Goal: Information Seeking & Learning: Learn about a topic

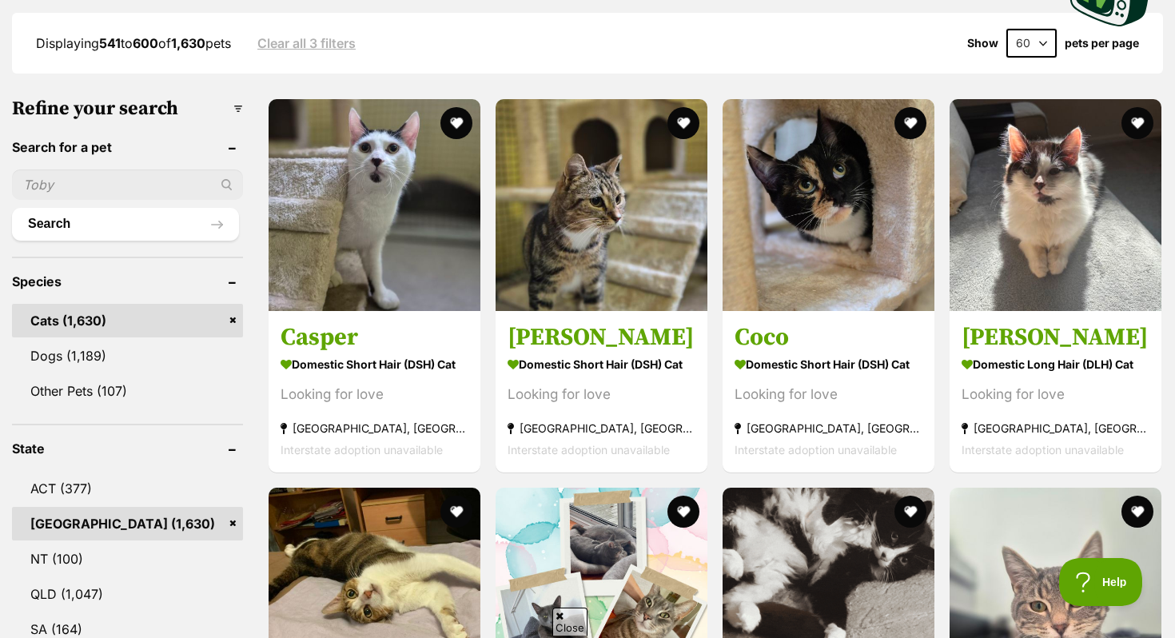
scroll to position [434, 0]
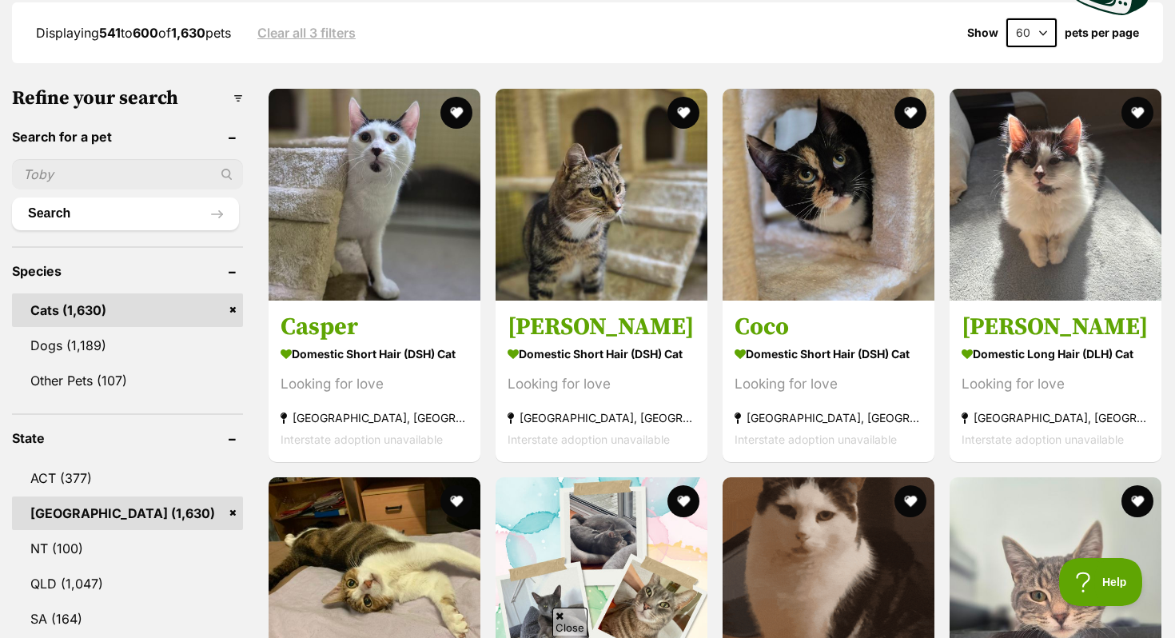
click at [224, 306] on link "Cats (1,630)" at bounding box center [127, 310] width 231 height 34
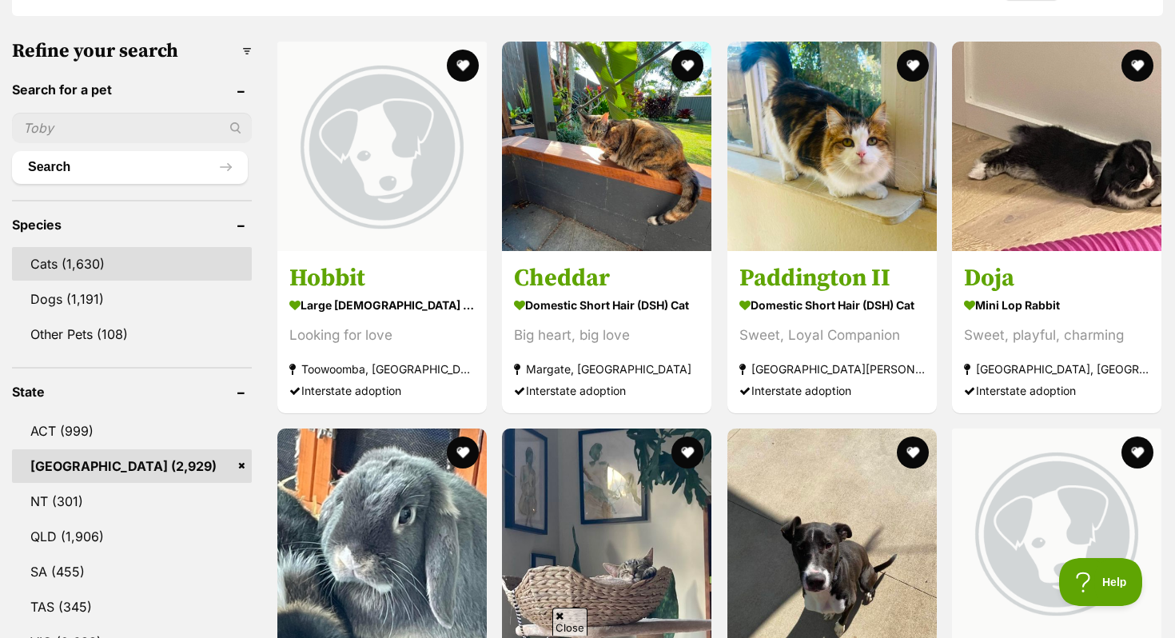
click at [143, 260] on link "Cats (1,630)" at bounding box center [132, 264] width 240 height 34
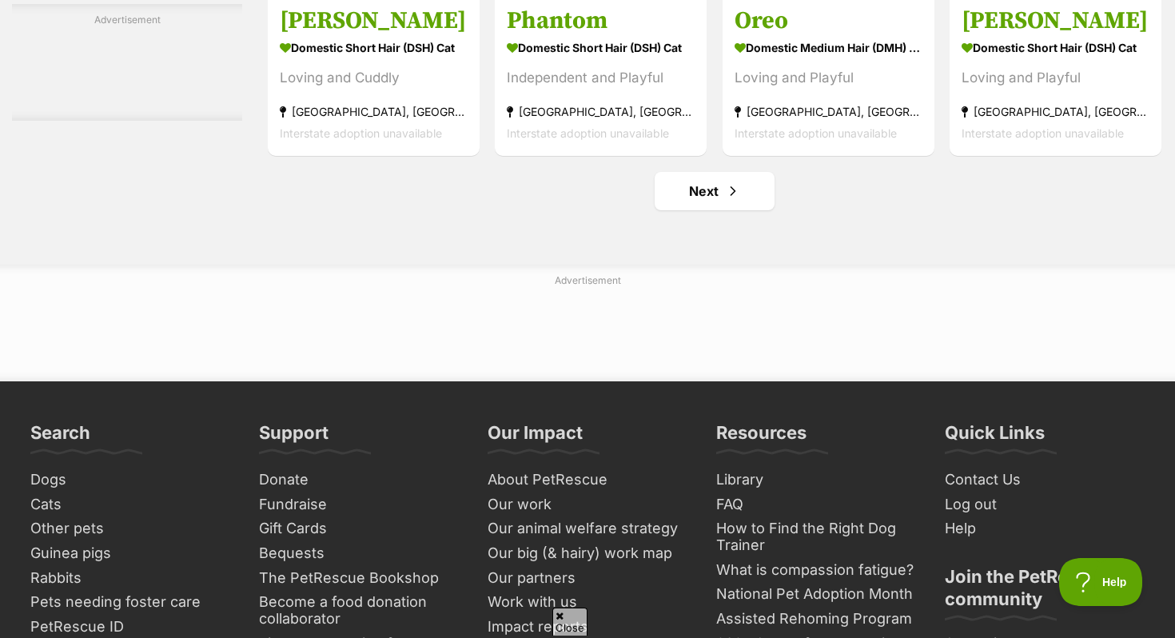
scroll to position [7708, 0]
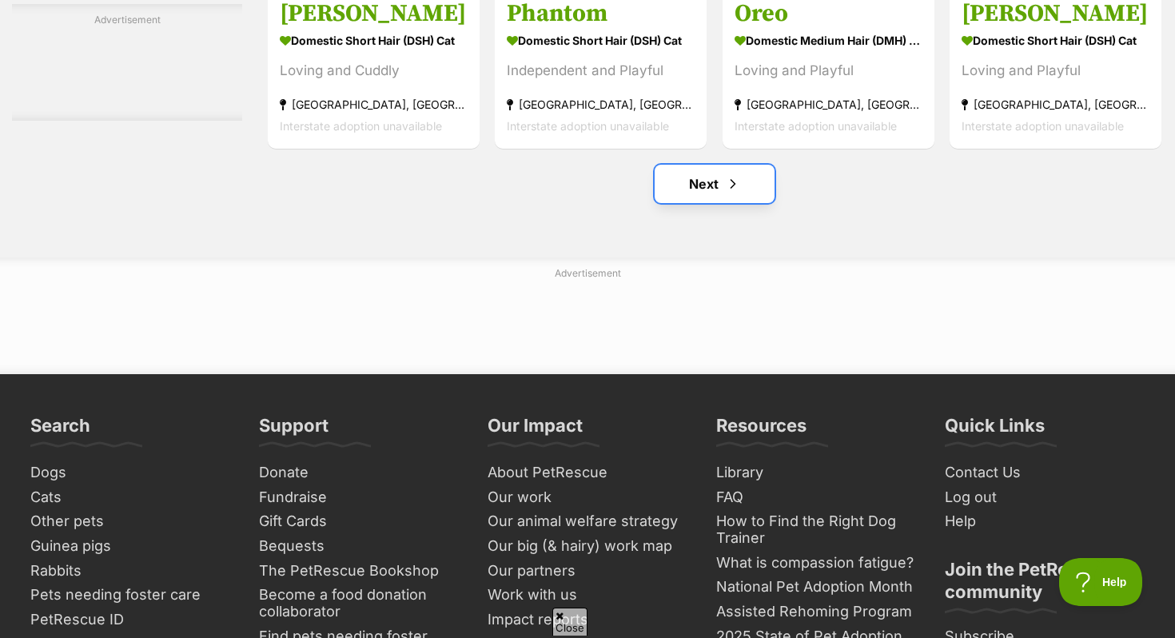
click at [731, 203] on link "Next" at bounding box center [714, 184] width 120 height 38
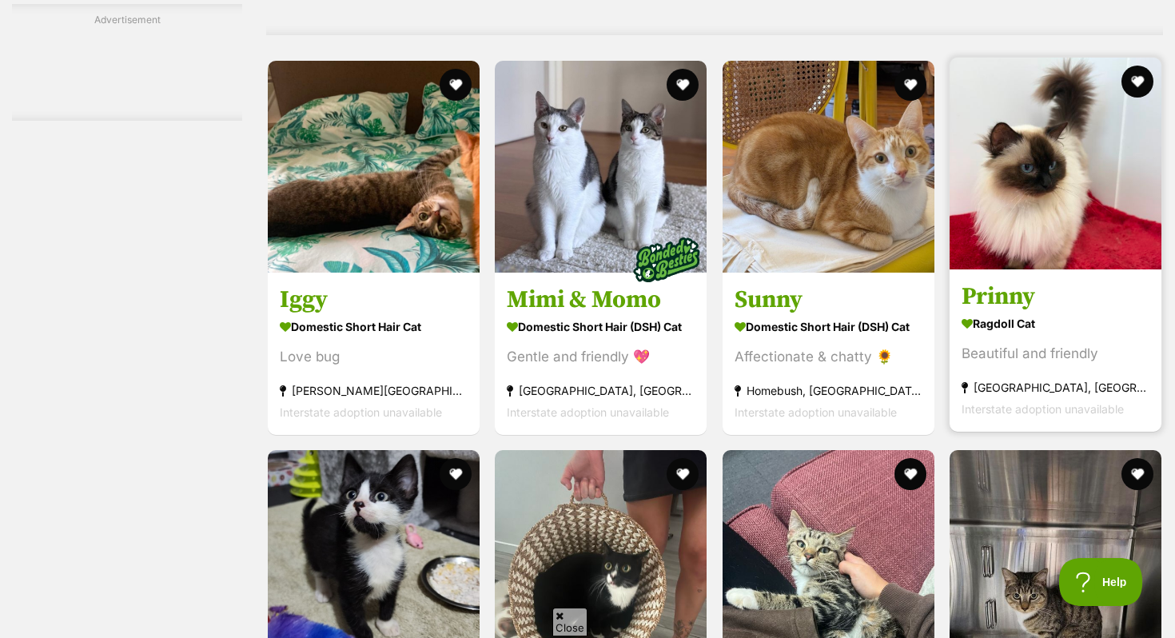
scroll to position [3658, 0]
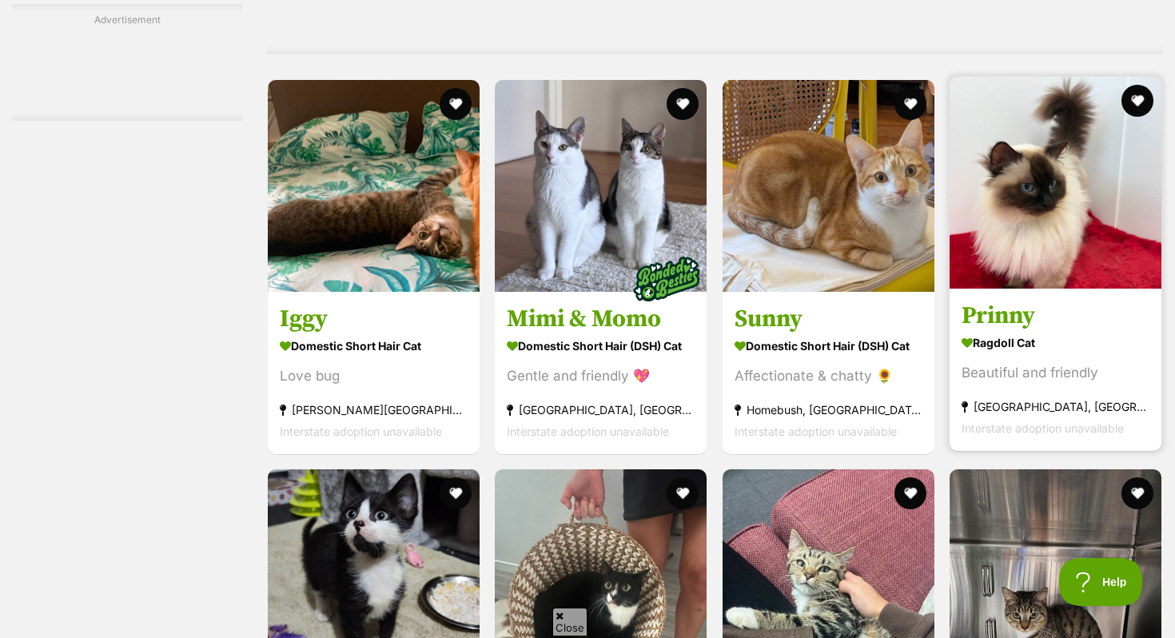
click at [1115, 303] on link "Prinny Ragdoll Cat Beautiful and friendly Gladesville, NSW Interstate adoption …" at bounding box center [1055, 369] width 212 height 162
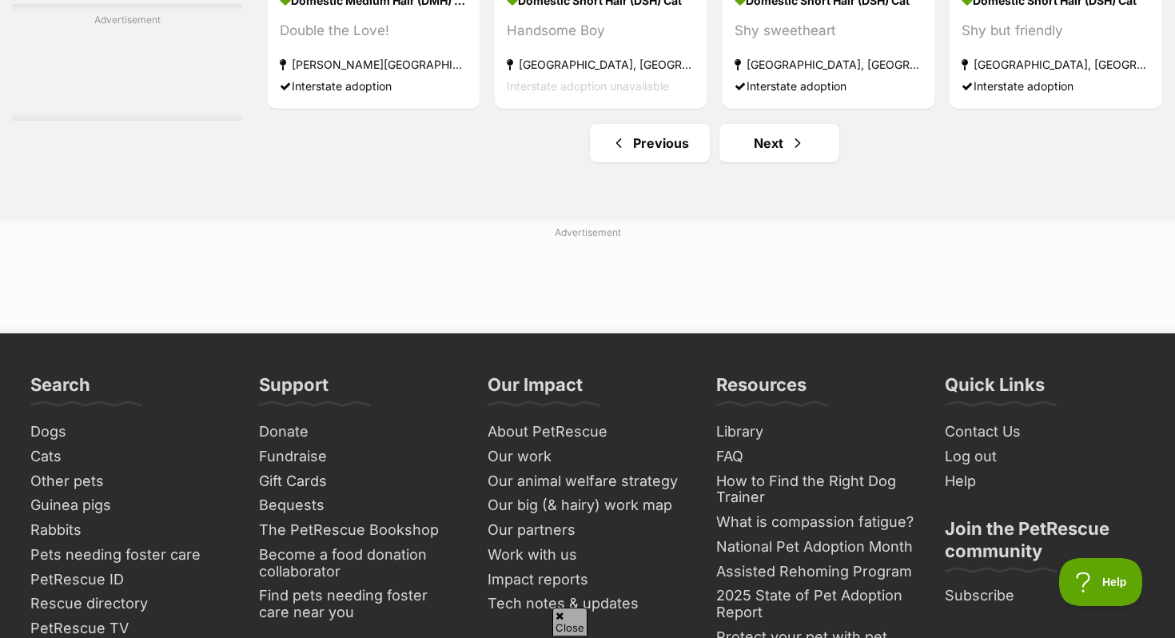
scroll to position [7985, 0]
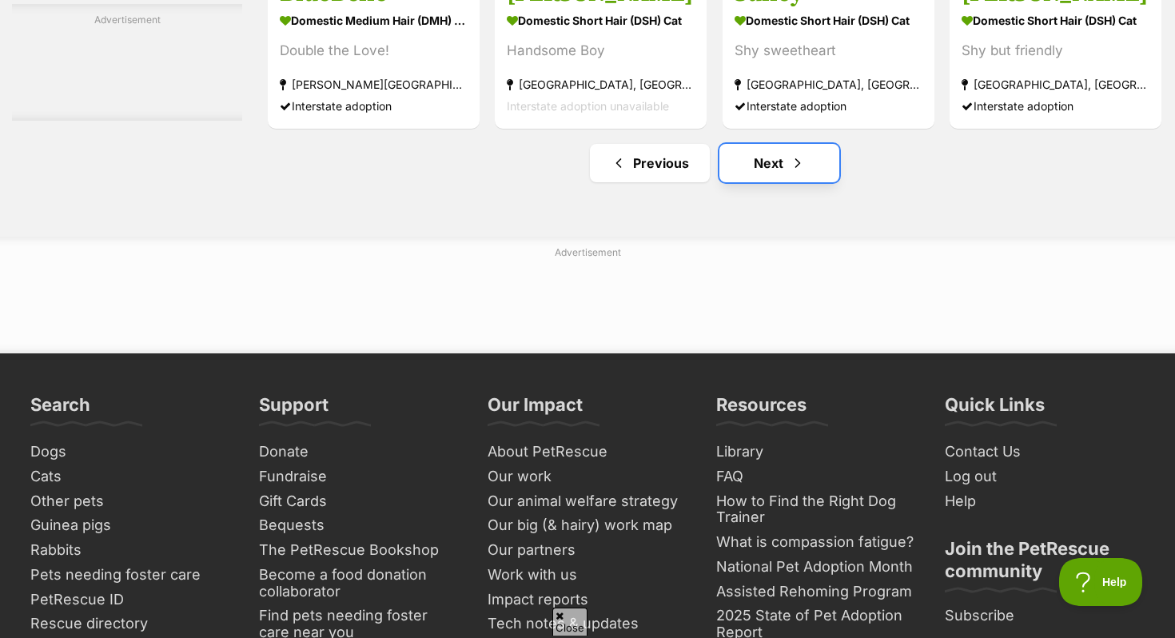
click at [793, 173] on span "Next page" at bounding box center [797, 162] width 16 height 19
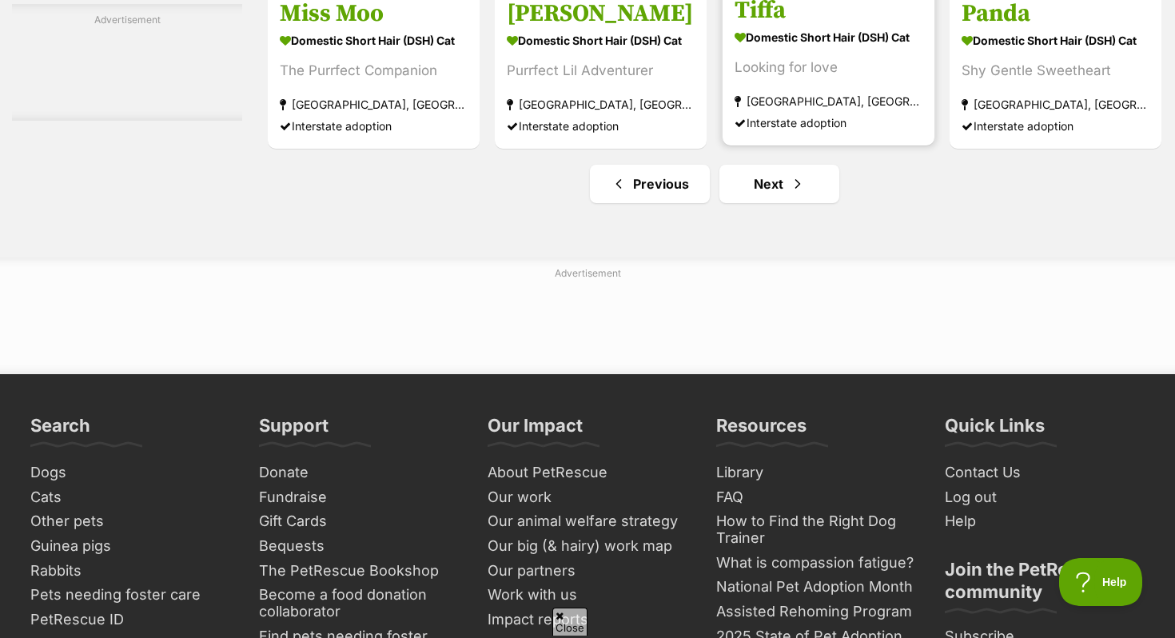
scroll to position [7976, 0]
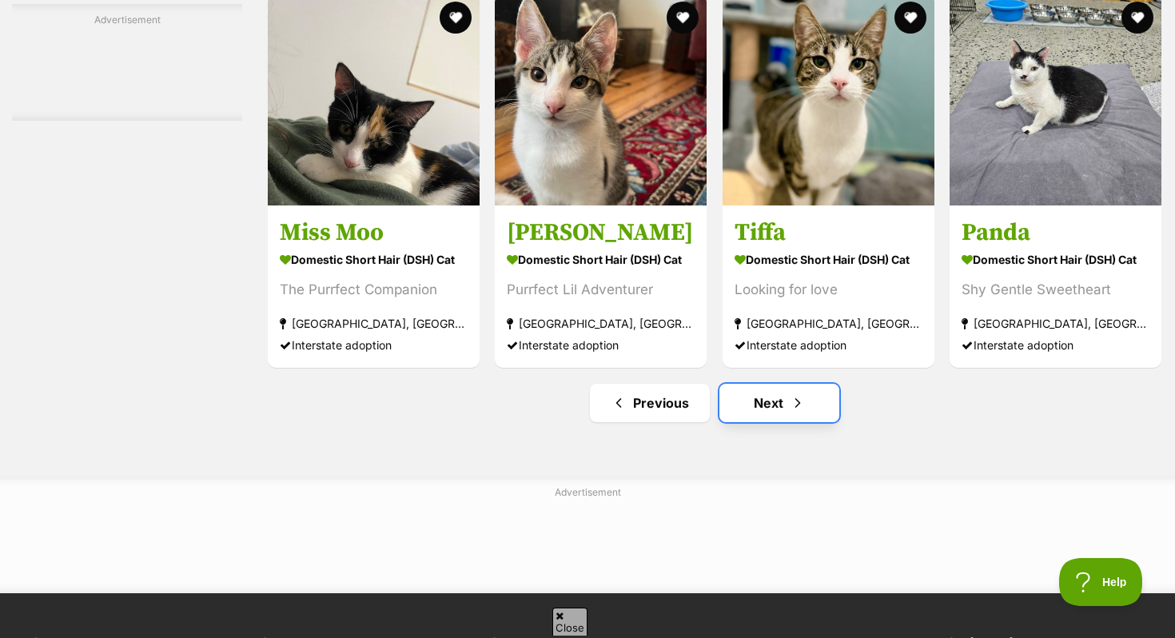
click at [781, 422] on link "Next" at bounding box center [779, 403] width 120 height 38
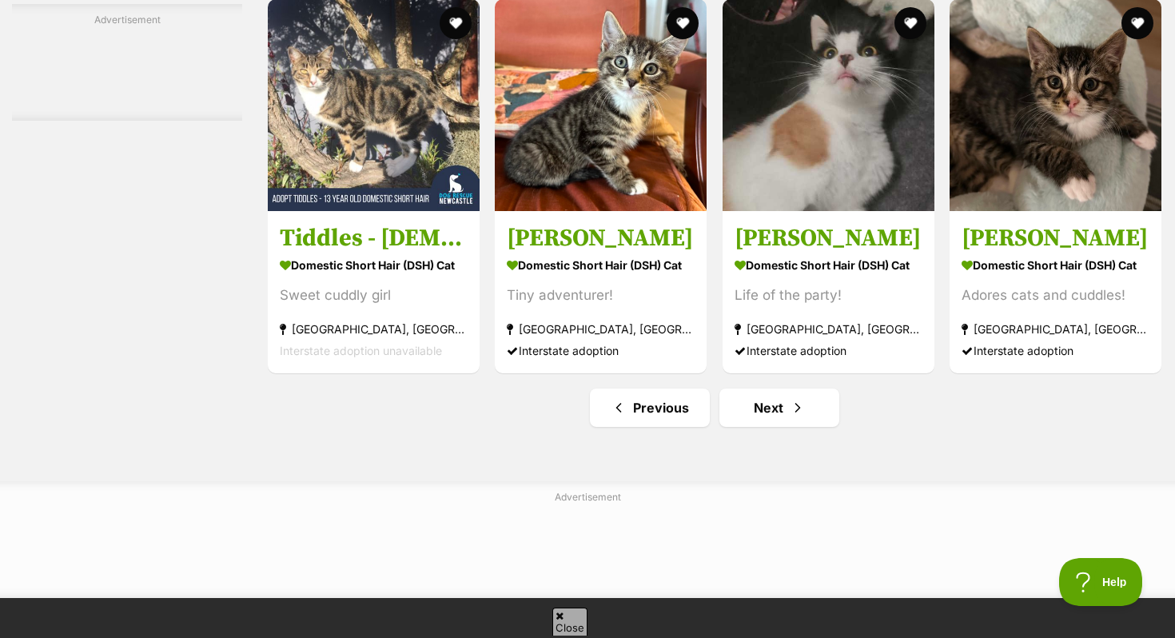
scroll to position [7890, 0]
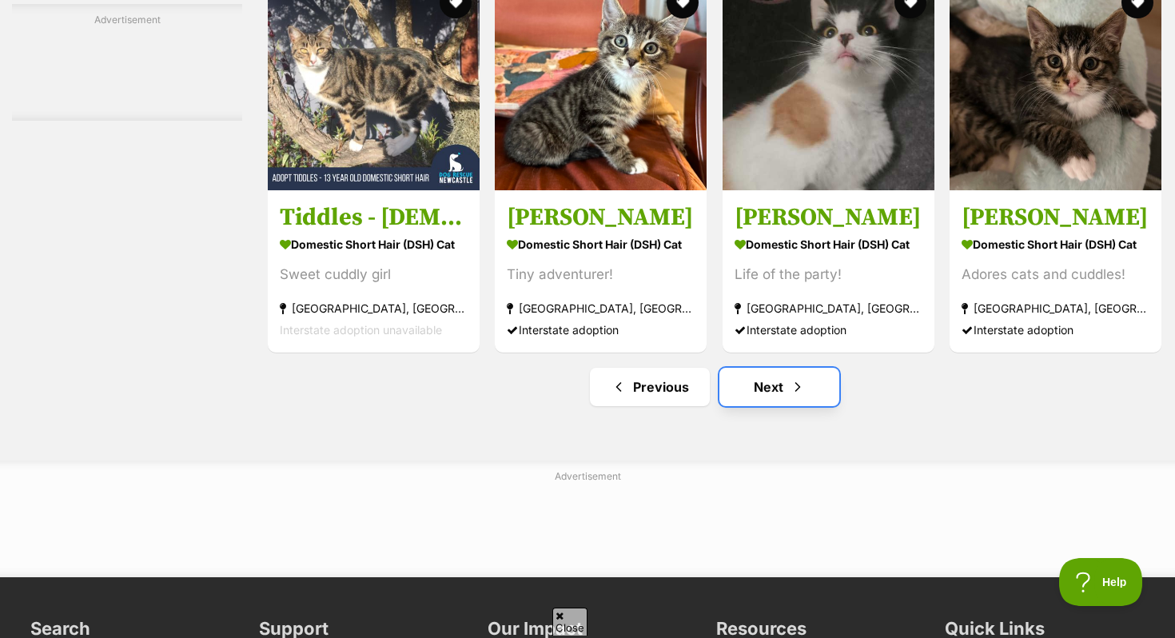
click at [768, 404] on link "Next" at bounding box center [779, 387] width 120 height 38
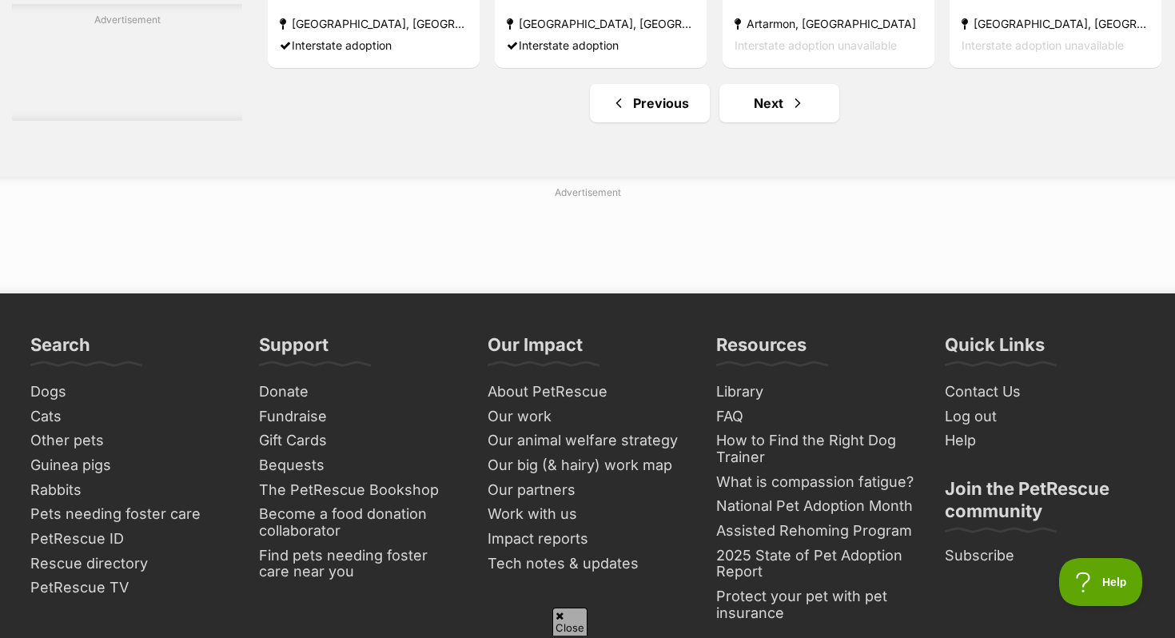
scroll to position [8453, 0]
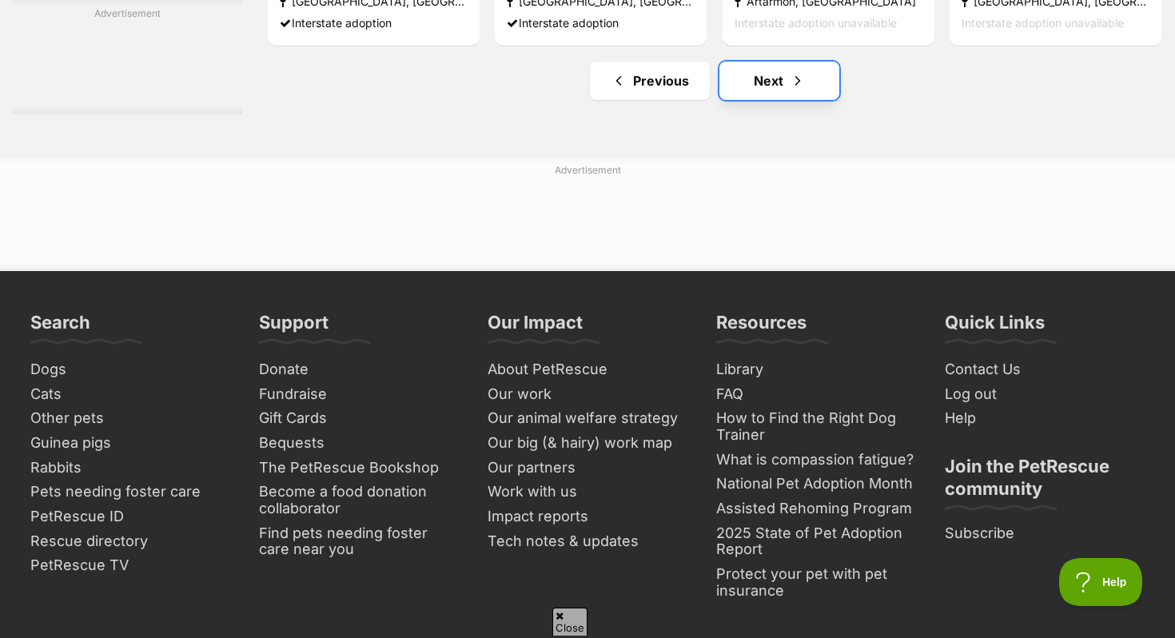
click at [801, 90] on span "Next page" at bounding box center [797, 80] width 16 height 19
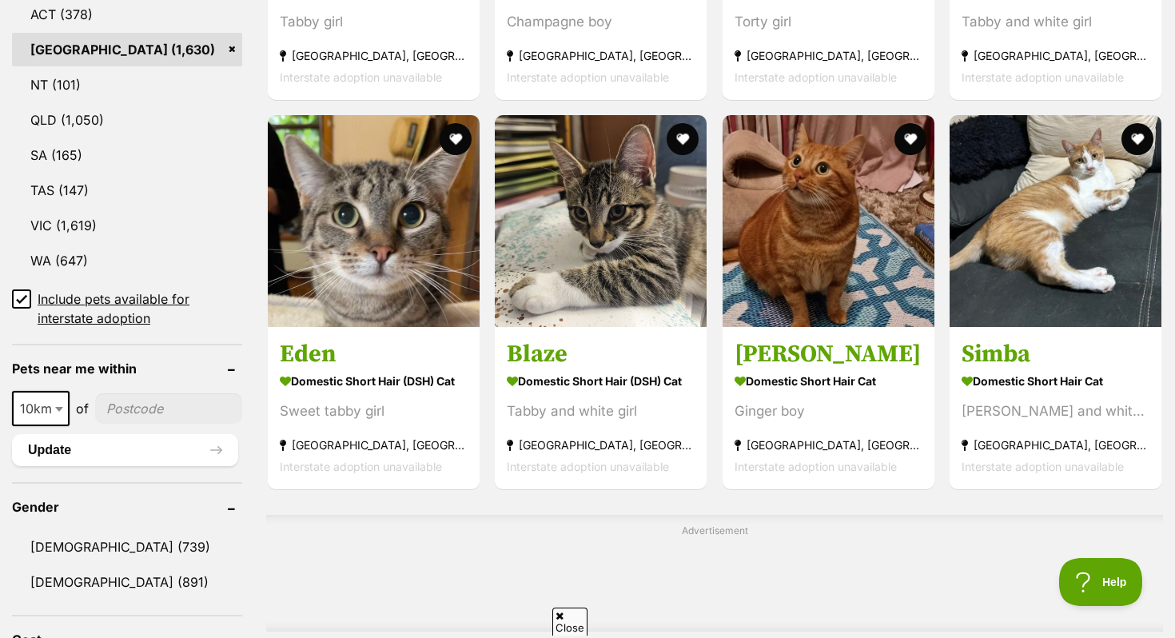
scroll to position [898, 0]
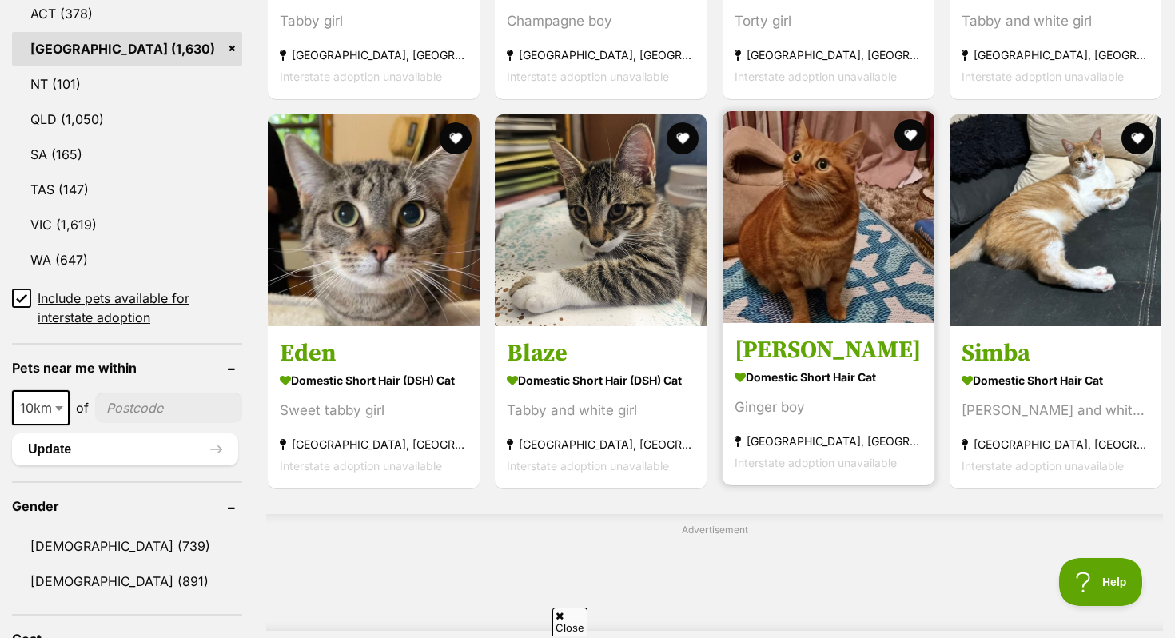
click at [797, 263] on img at bounding box center [828, 217] width 212 height 212
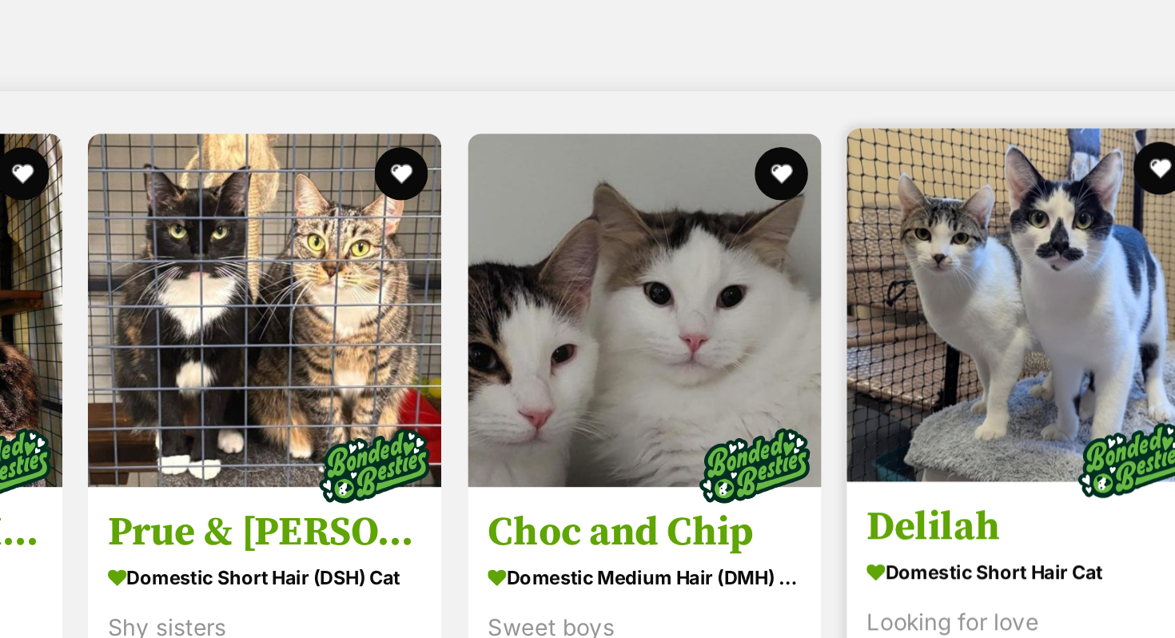
scroll to position [5903, 0]
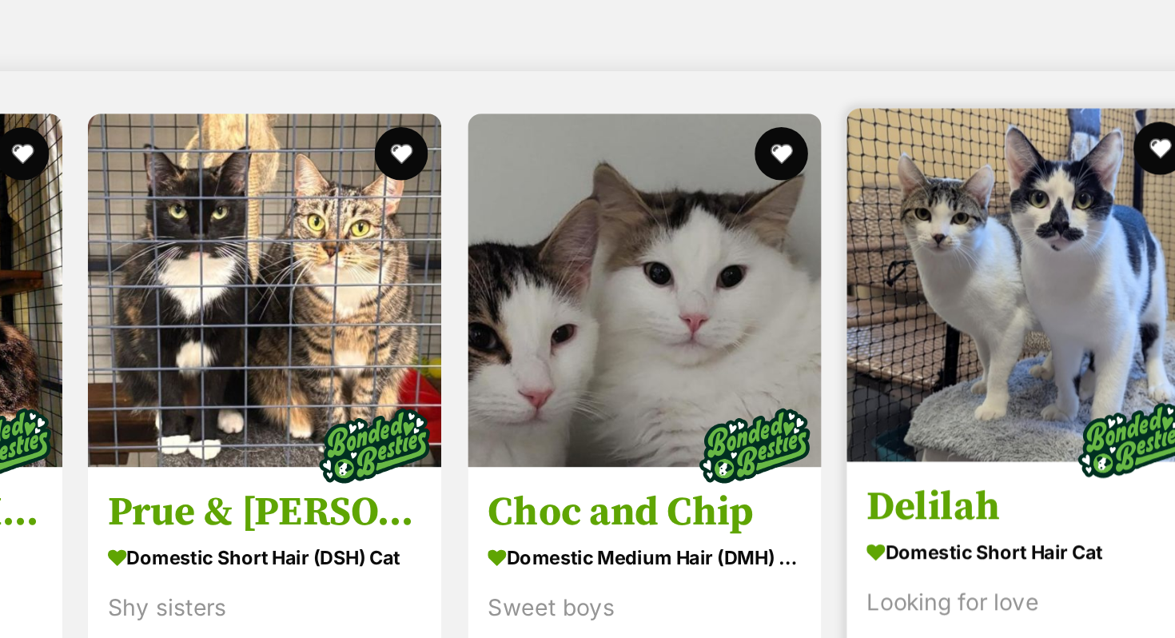
click at [1123, 355] on strong "Domestic Short Hair Cat" at bounding box center [1055, 343] width 188 height 23
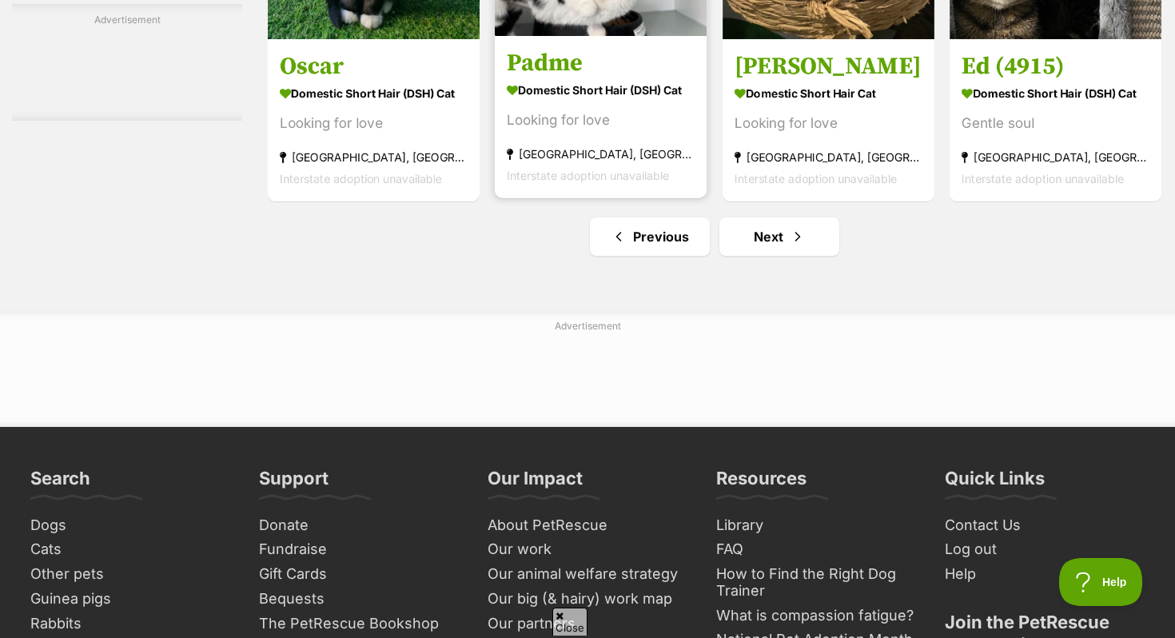
scroll to position [7630, 0]
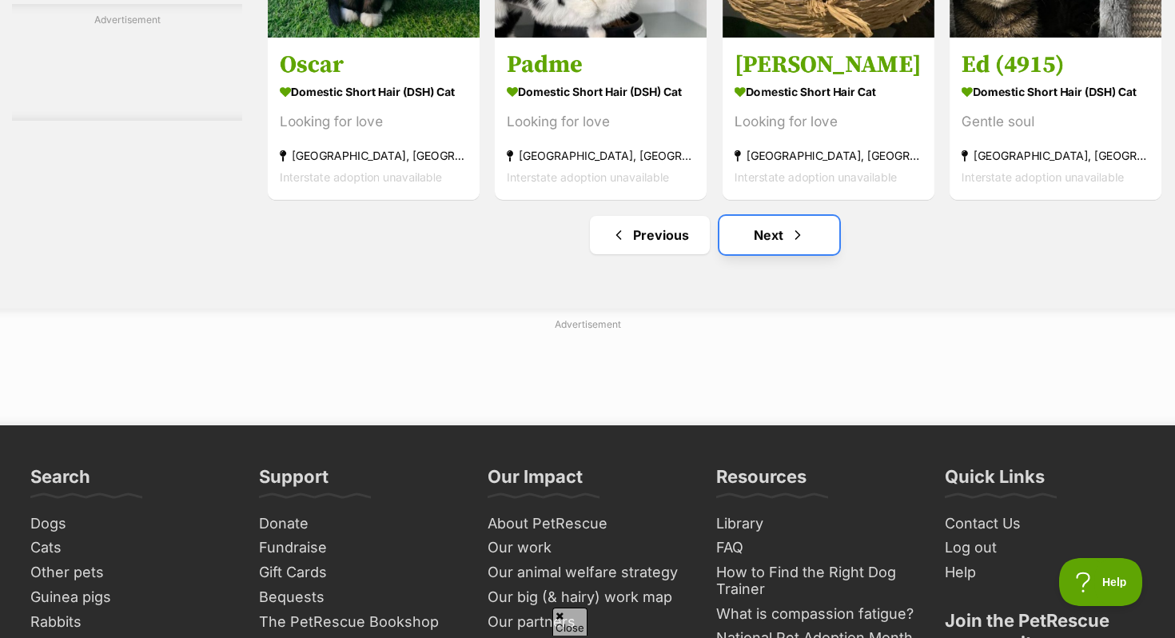
click at [747, 246] on link "Next" at bounding box center [779, 235] width 120 height 38
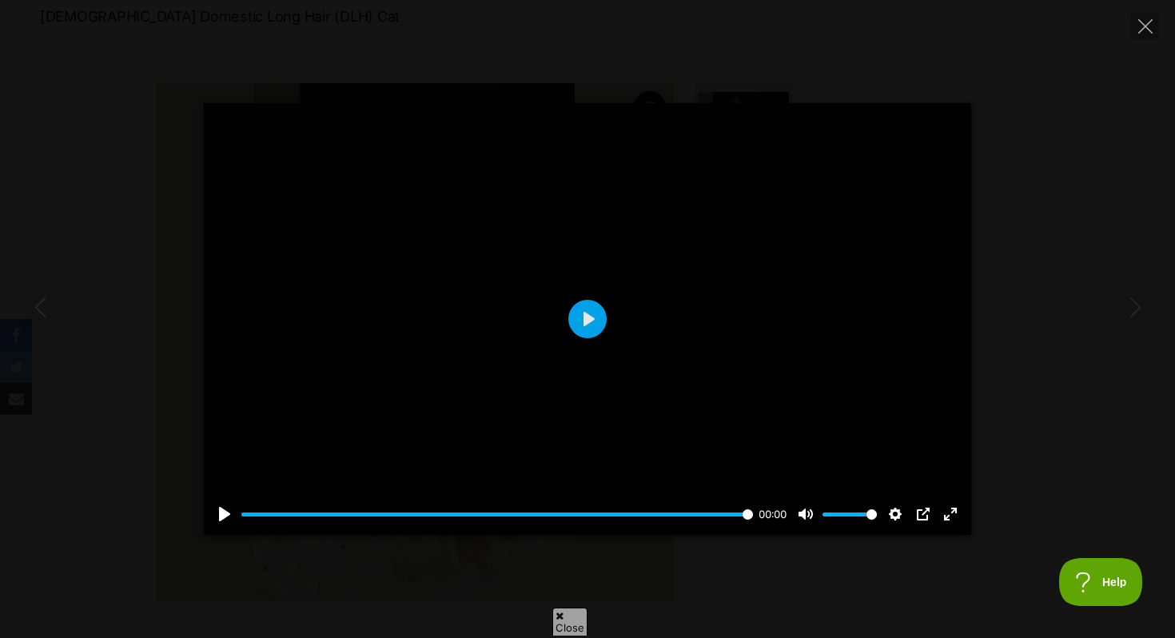
scroll to position [249, 0]
click at [1143, 26] on icon "Close" at bounding box center [1145, 26] width 14 height 14
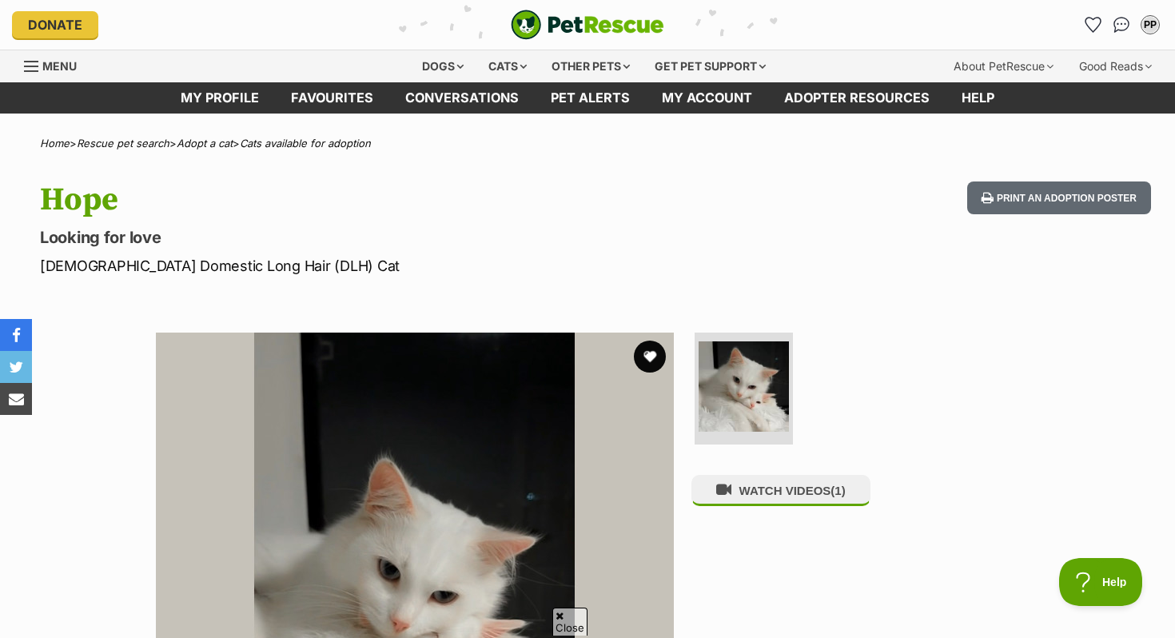
scroll to position [0, 0]
click at [1111, 23] on img "Conversations" at bounding box center [1122, 24] width 22 height 21
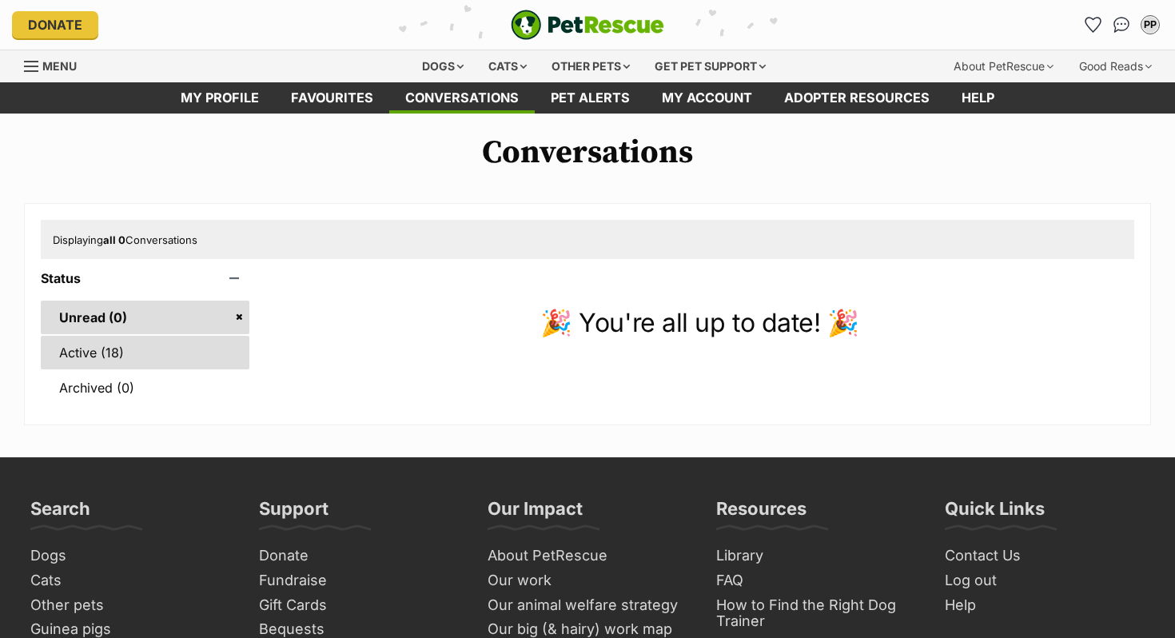
click at [140, 351] on link "Active (18)" at bounding box center [145, 353] width 209 height 34
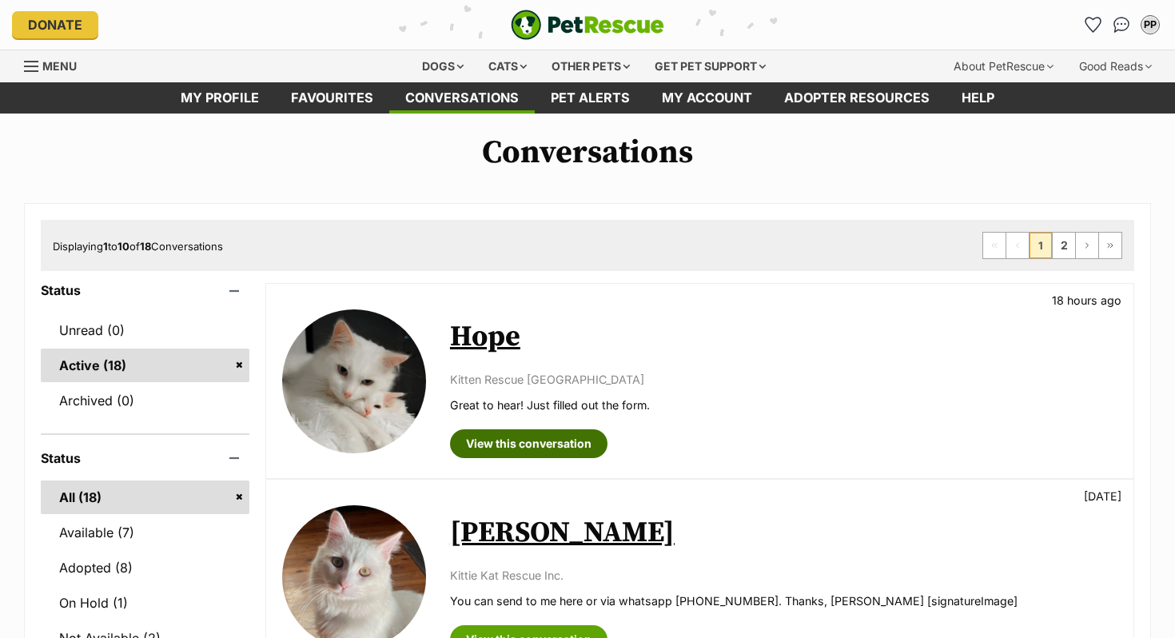
click at [558, 443] on link "View this conversation" at bounding box center [528, 443] width 157 height 29
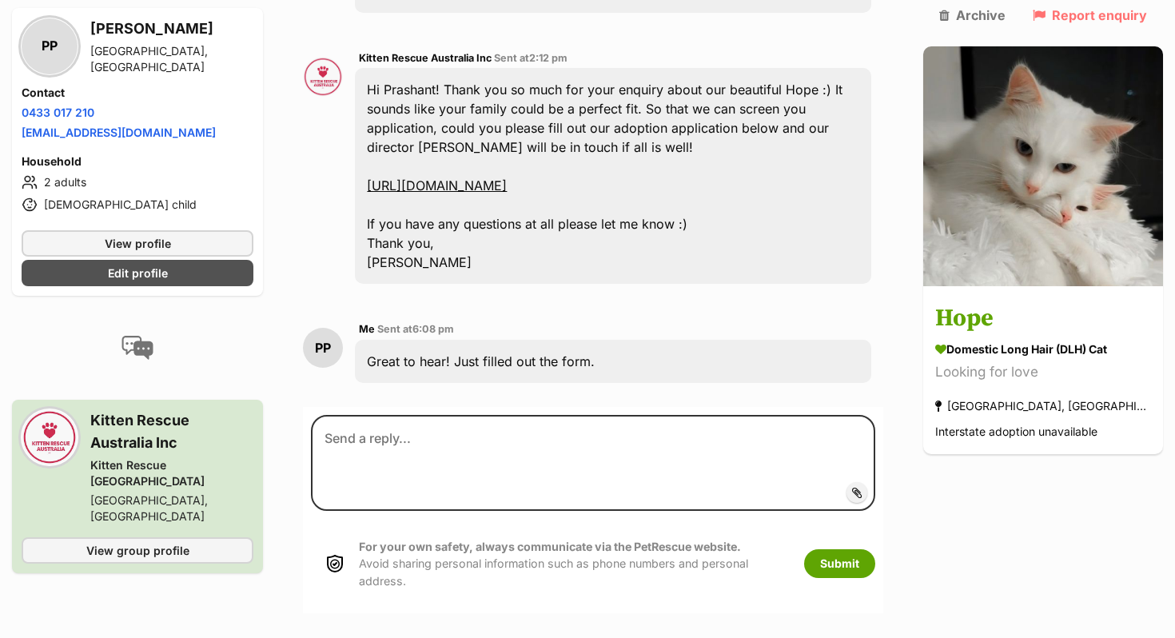
scroll to position [641, 0]
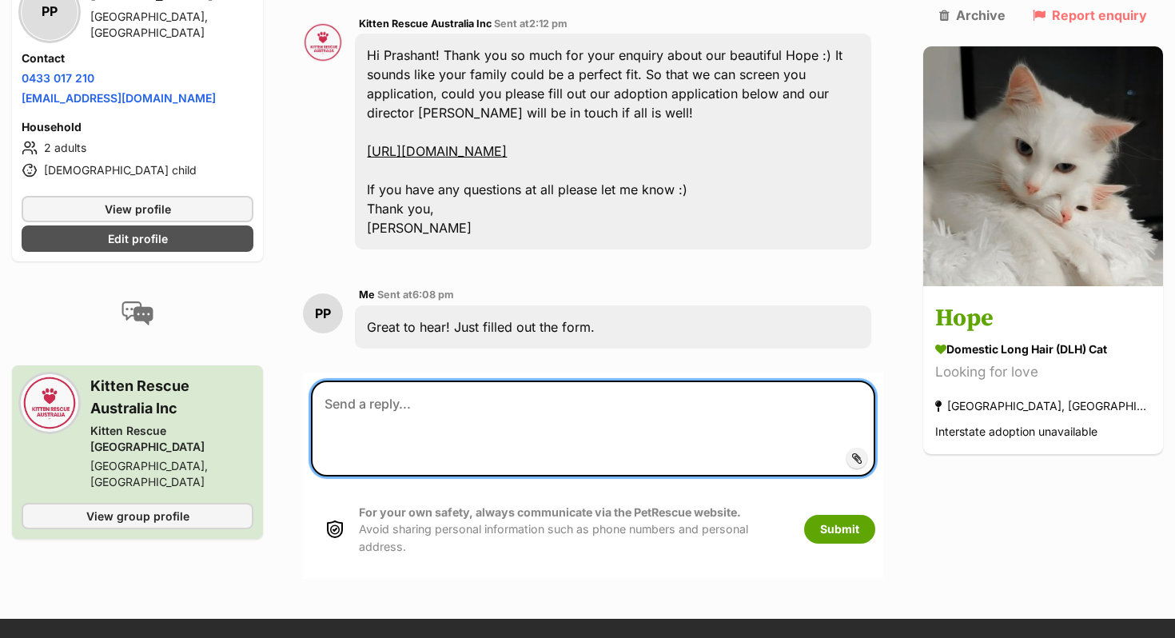
click at [393, 401] on textarea at bounding box center [593, 428] width 564 height 96
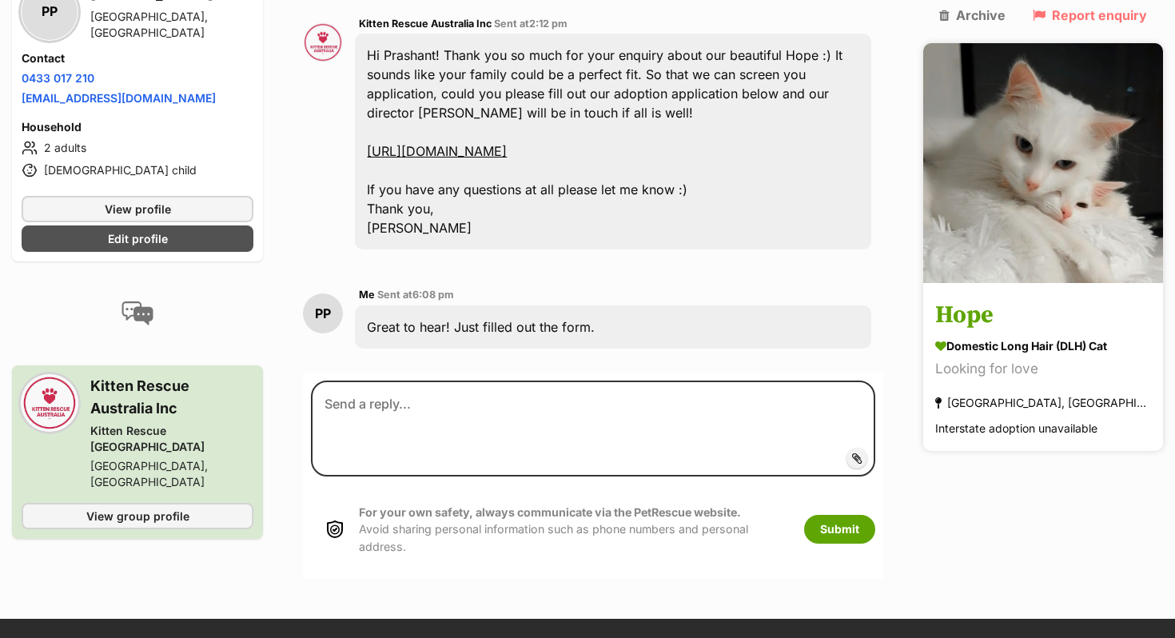
click at [1013, 298] on h3 "Hope" at bounding box center [1043, 316] width 216 height 36
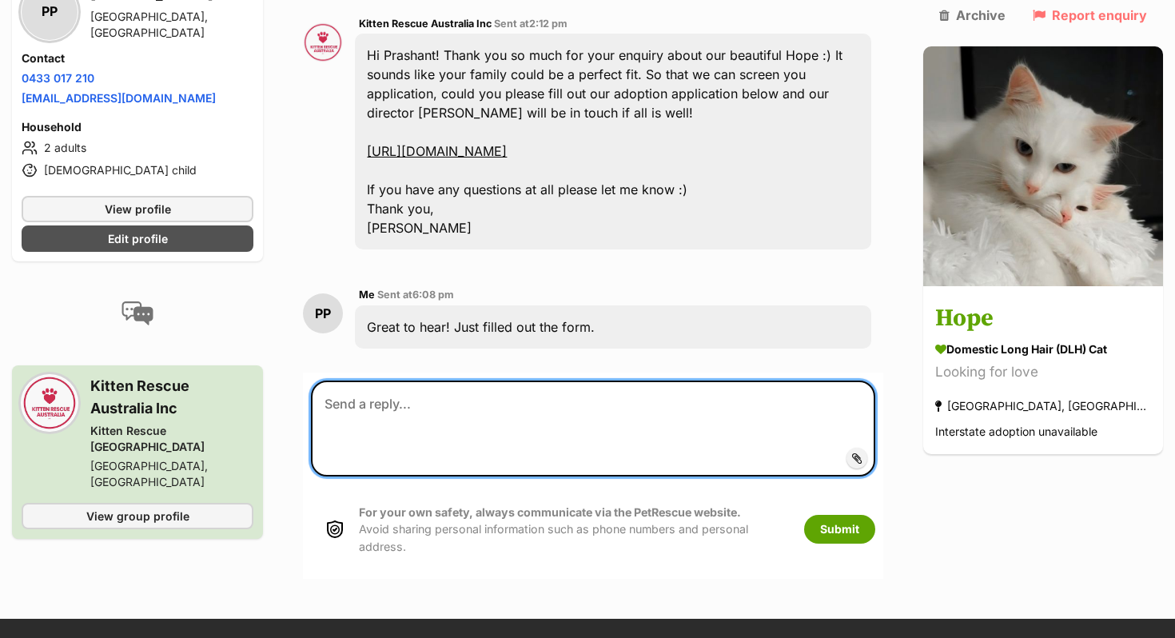
click at [402, 410] on textarea at bounding box center [593, 428] width 564 height 96
click at [749, 403] on textarea "If you'd like we'd be more than happy to send you a video of our house!" at bounding box center [593, 428] width 564 height 96
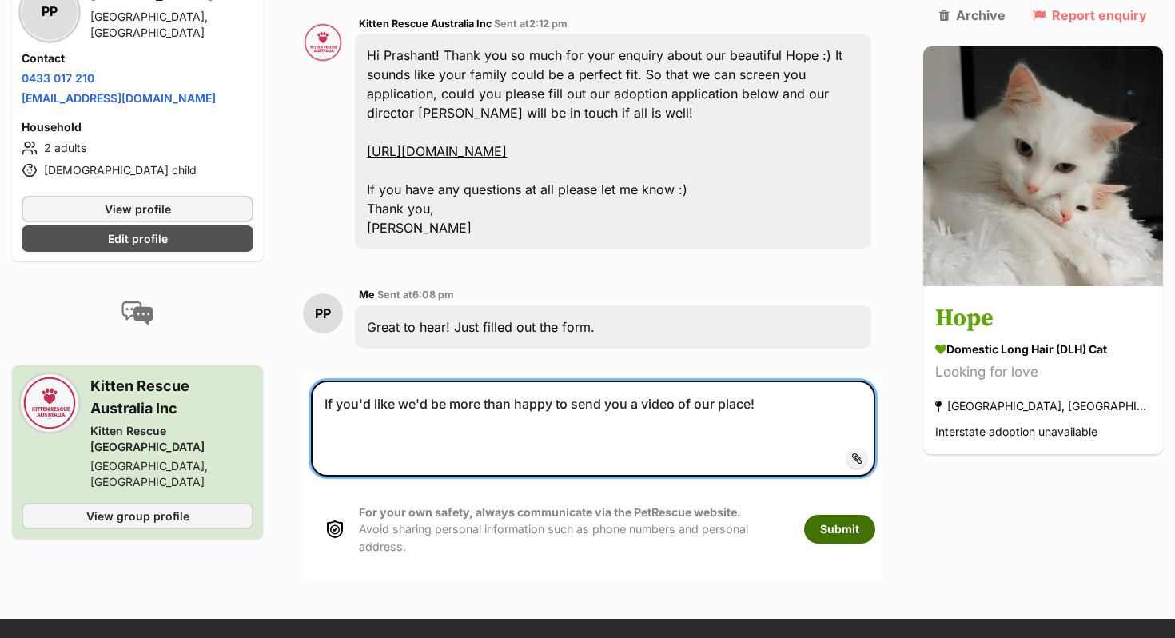
type textarea "If you'd like we'd be more than happy to send you a video of our place!"
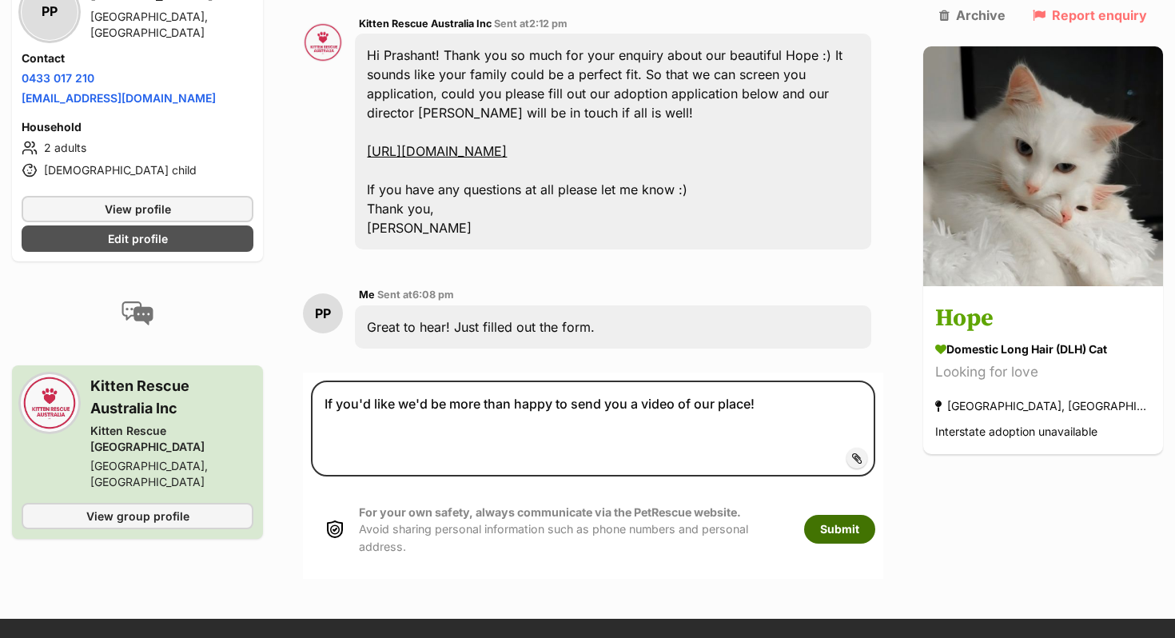
click at [875, 527] on button "Submit" at bounding box center [839, 529] width 71 height 29
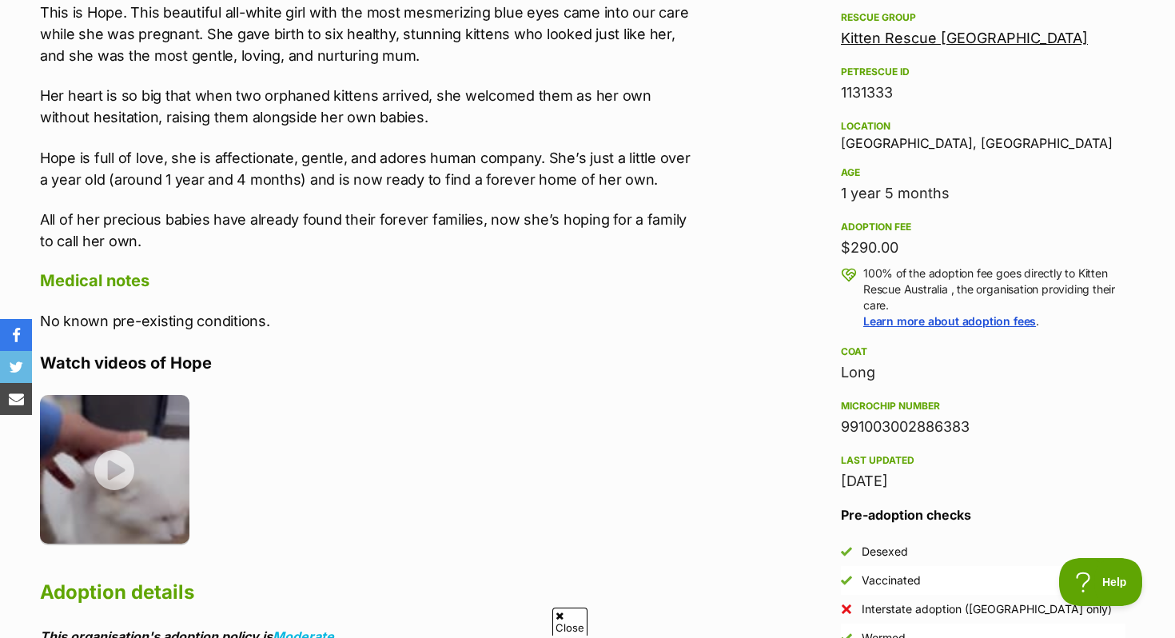
scroll to position [939, 0]
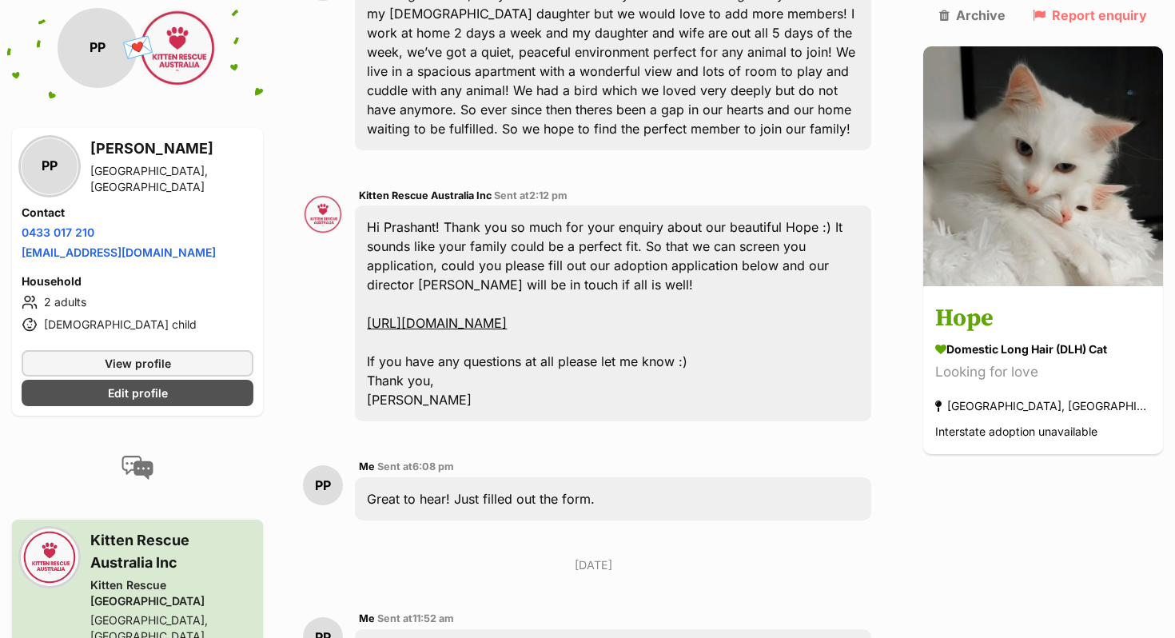
scroll to position [446, 0]
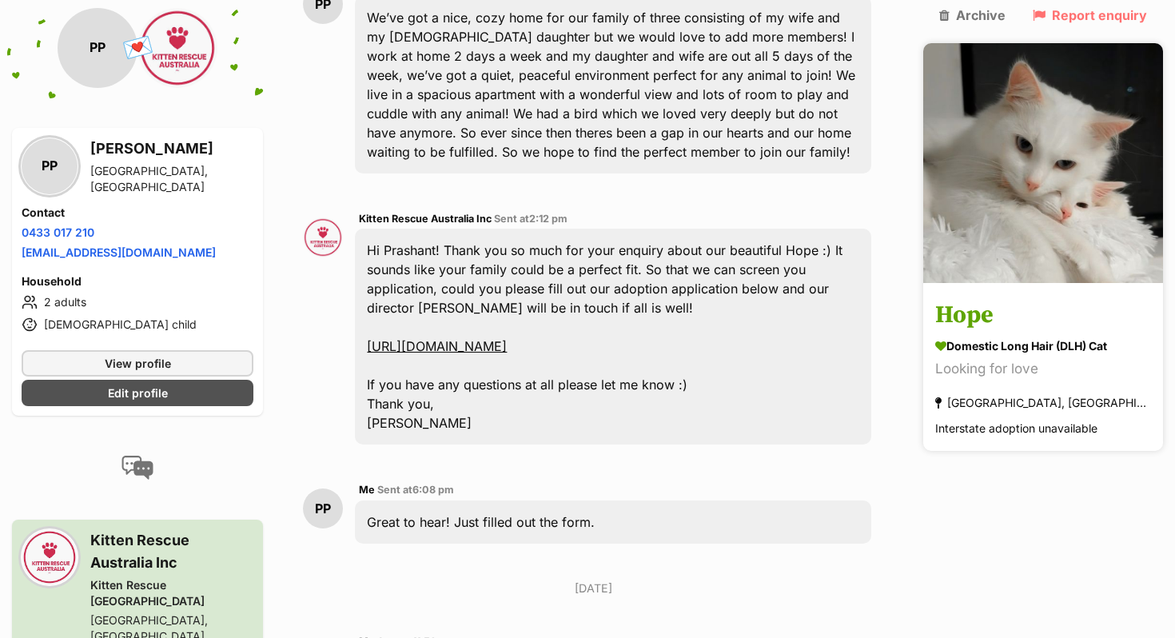
click at [1039, 298] on h3 "Hope" at bounding box center [1043, 316] width 216 height 36
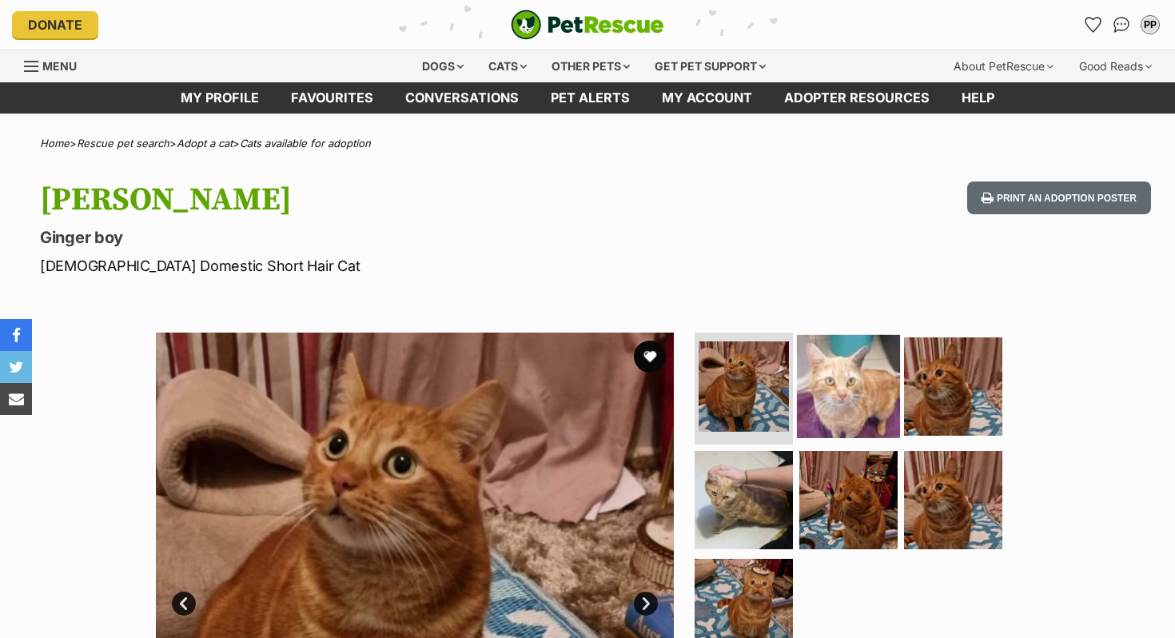
click at [848, 420] on img at bounding box center [848, 386] width 103 height 103
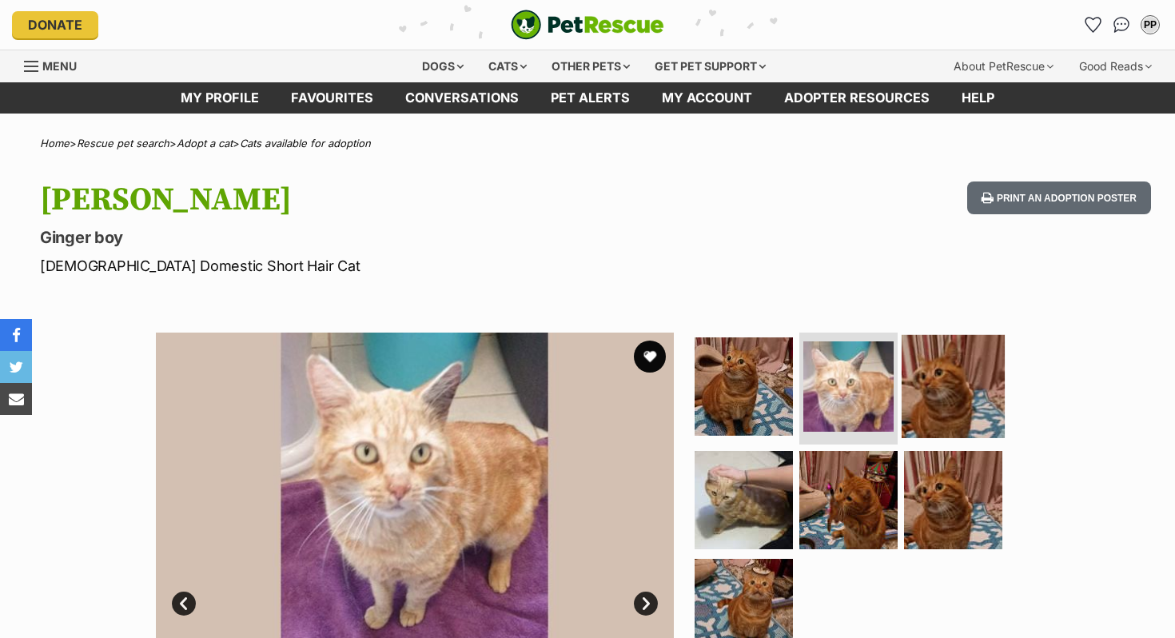
click at [949, 400] on img at bounding box center [952, 386] width 103 height 103
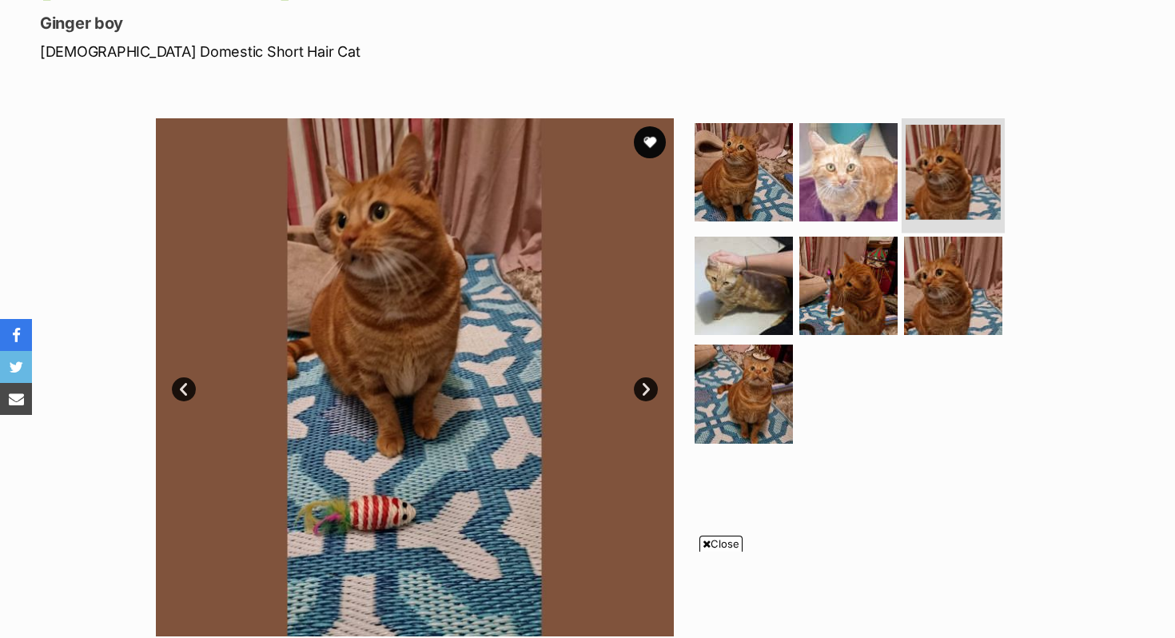
scroll to position [215, 0]
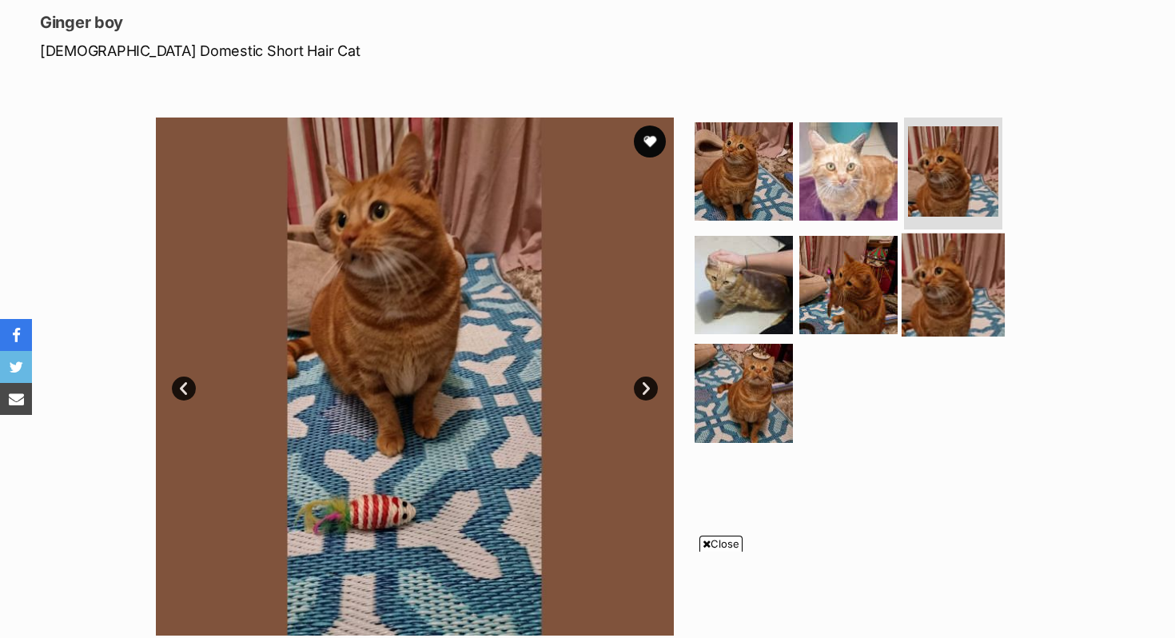
click at [953, 298] on img at bounding box center [952, 284] width 103 height 103
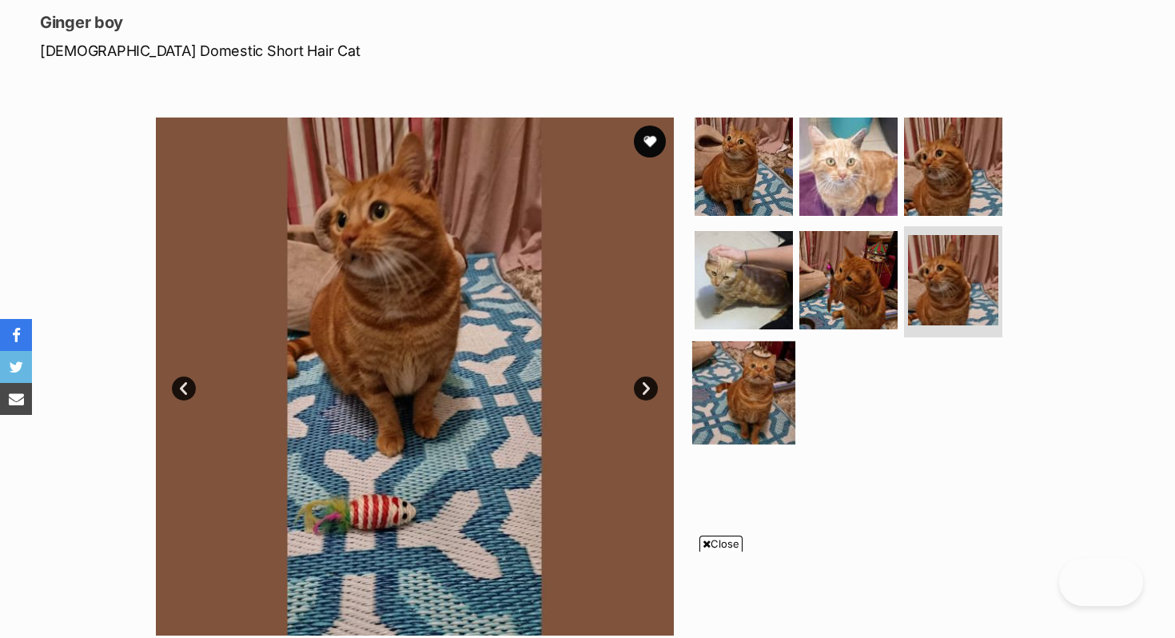
click at [743, 395] on img at bounding box center [743, 392] width 103 height 103
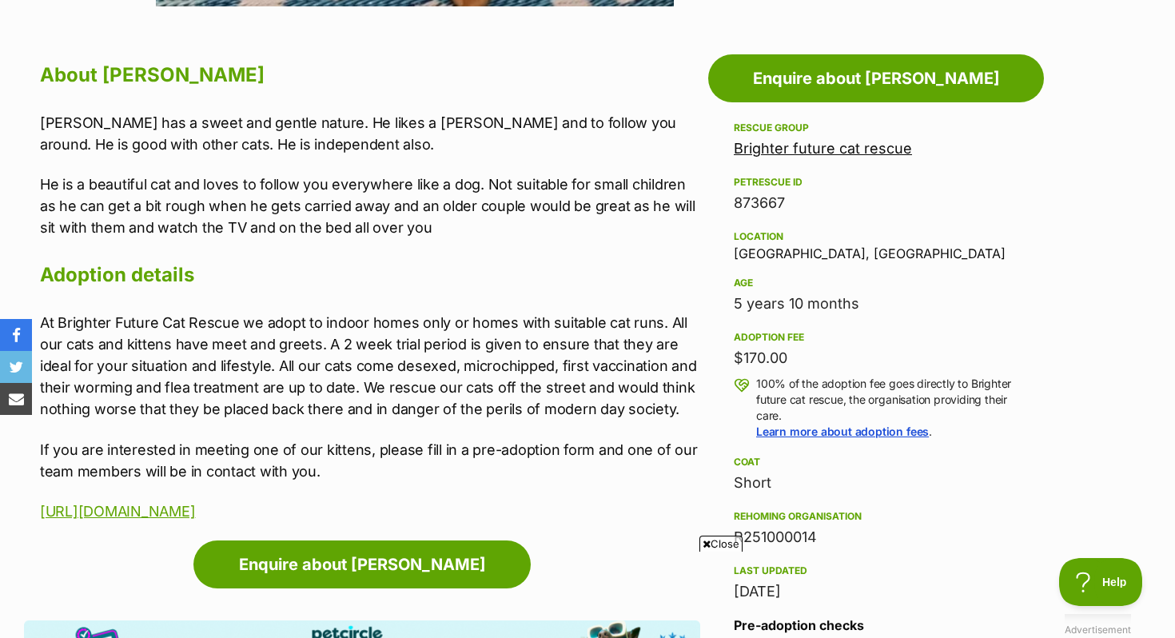
scroll to position [841, 0]
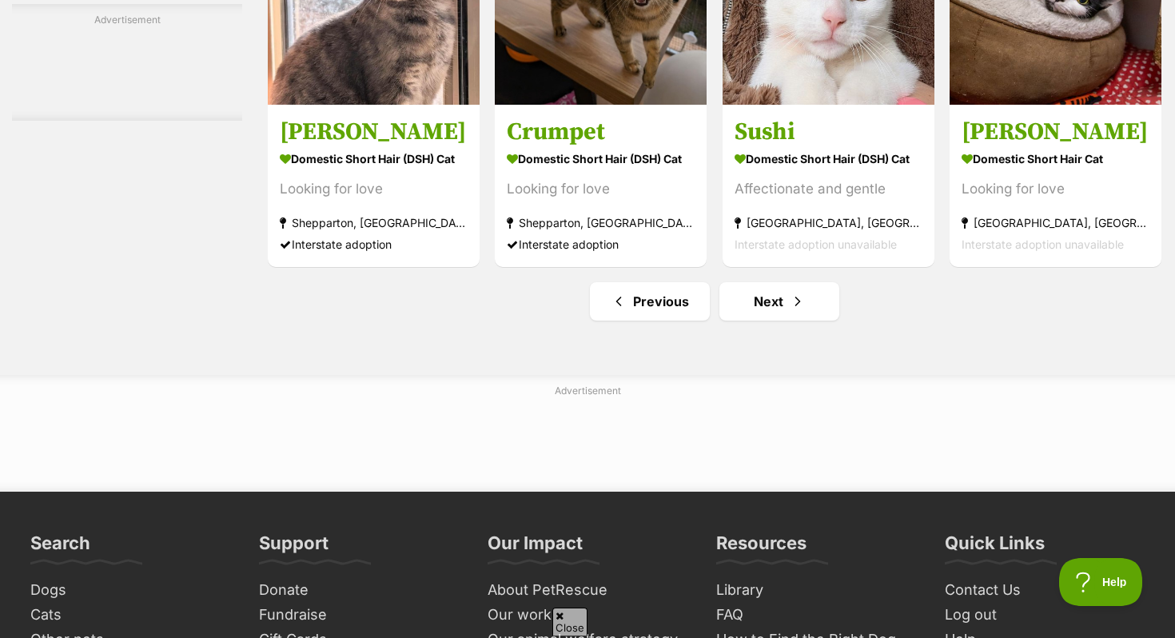
scroll to position [7989, 0]
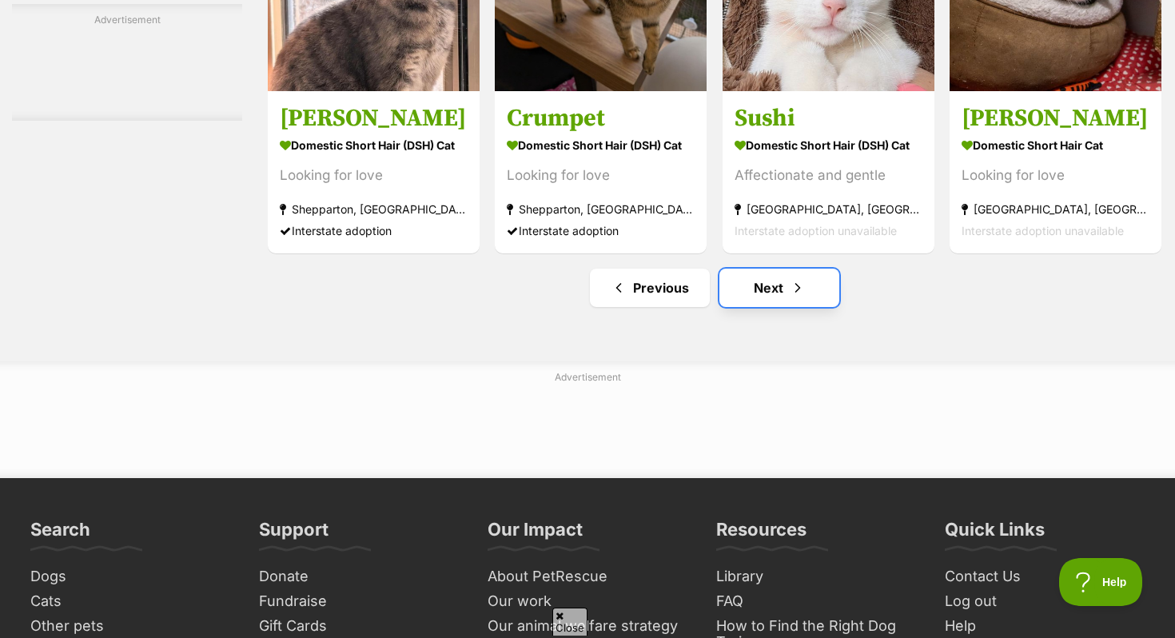
click at [769, 297] on link "Next" at bounding box center [779, 287] width 120 height 38
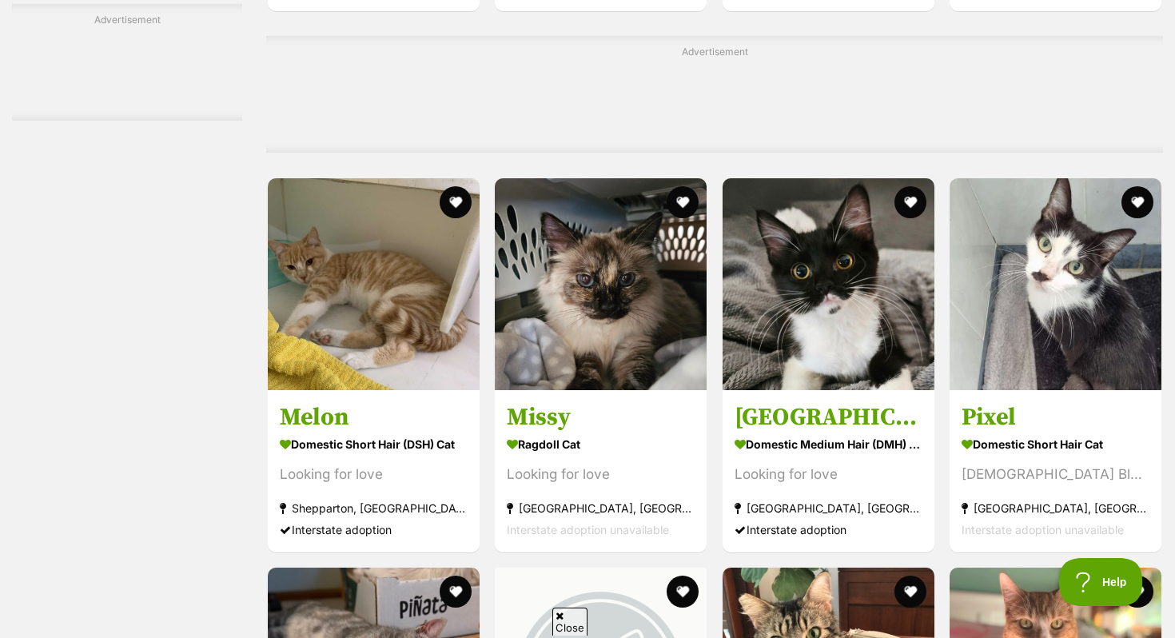
scroll to position [4775, 0]
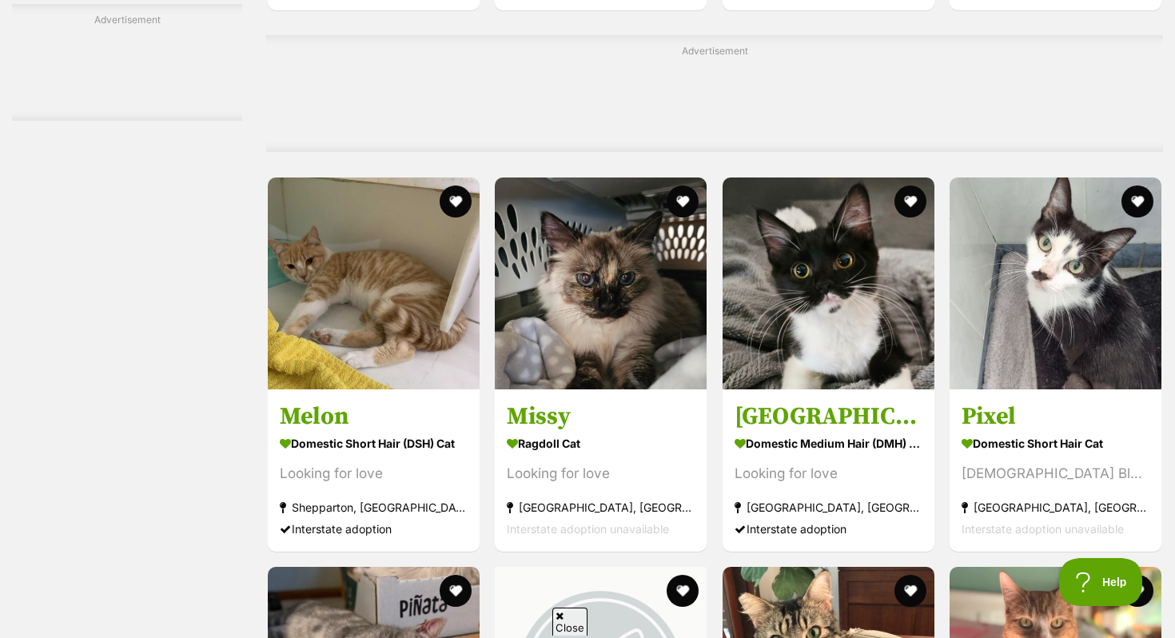
click at [631, 387] on img at bounding box center [601, 283] width 212 height 212
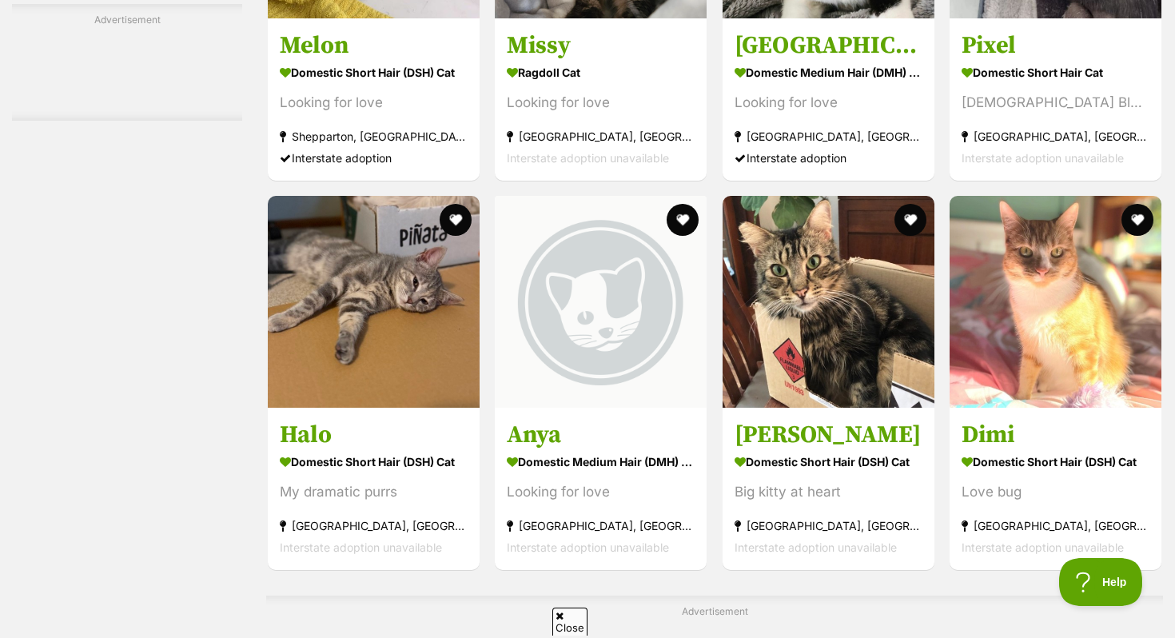
scroll to position [5151, 0]
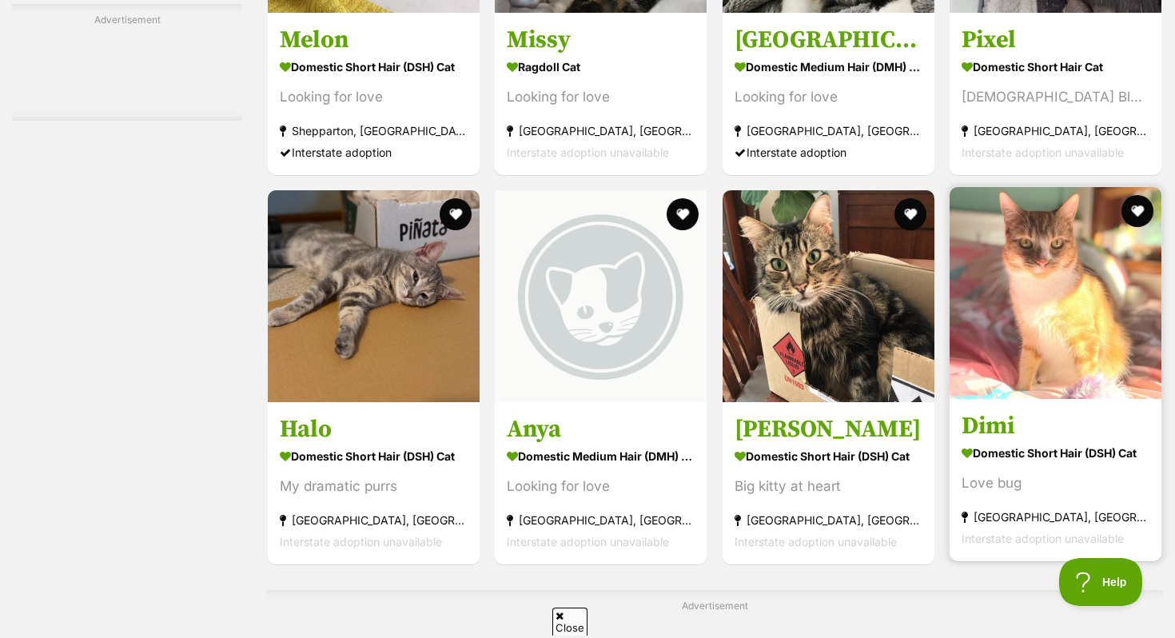
click at [992, 393] on img at bounding box center [1055, 293] width 212 height 212
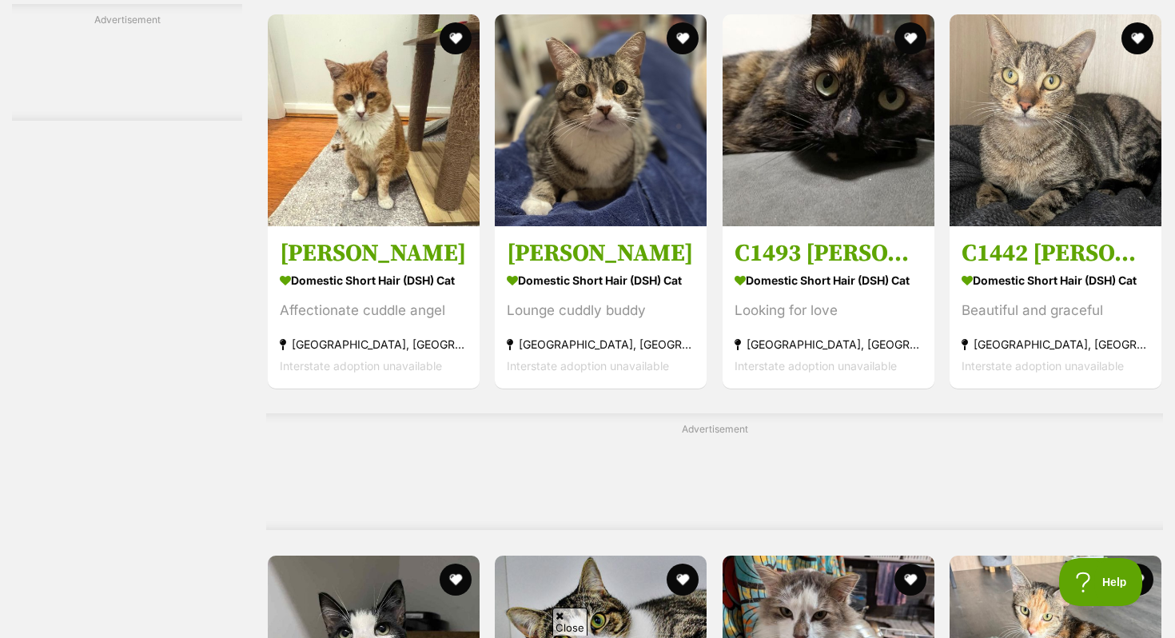
scroll to position [5871, 0]
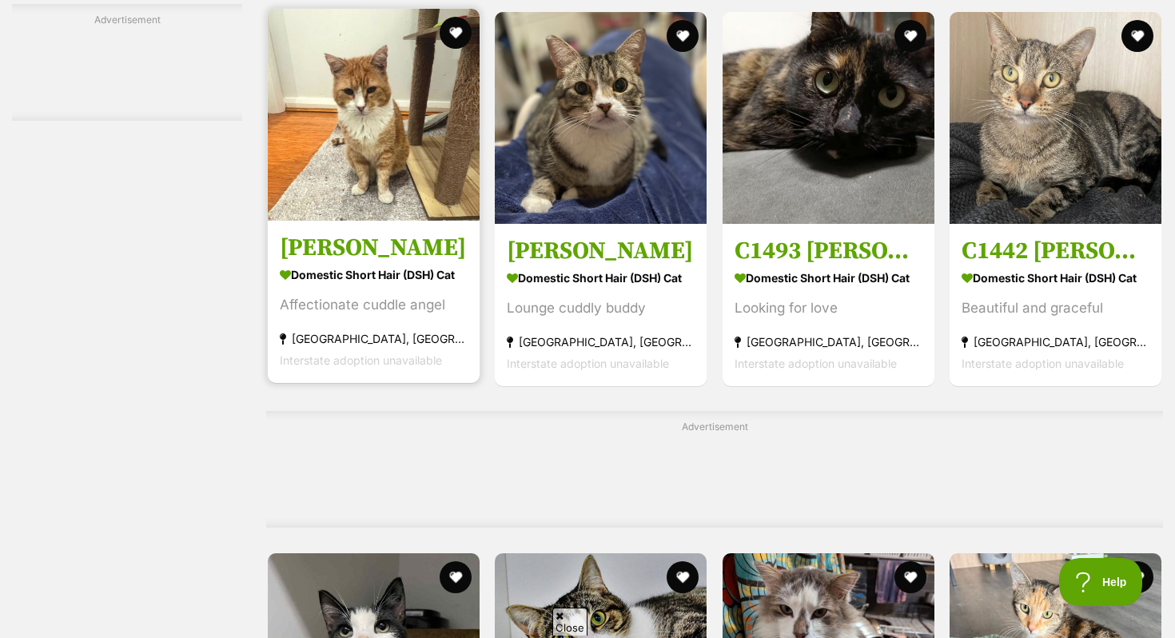
click at [415, 241] on link "Alfie Domestic Short Hair (DSH) Cat Affectionate cuddle angel Ermington, NSW In…" at bounding box center [374, 301] width 212 height 162
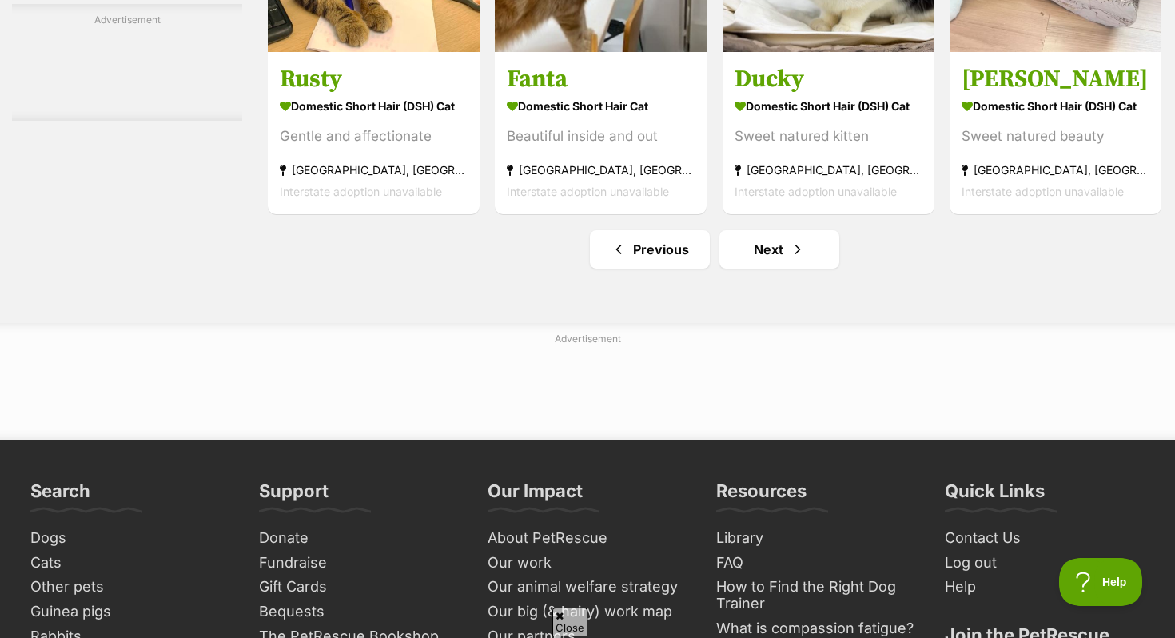
scroll to position [7516, 0]
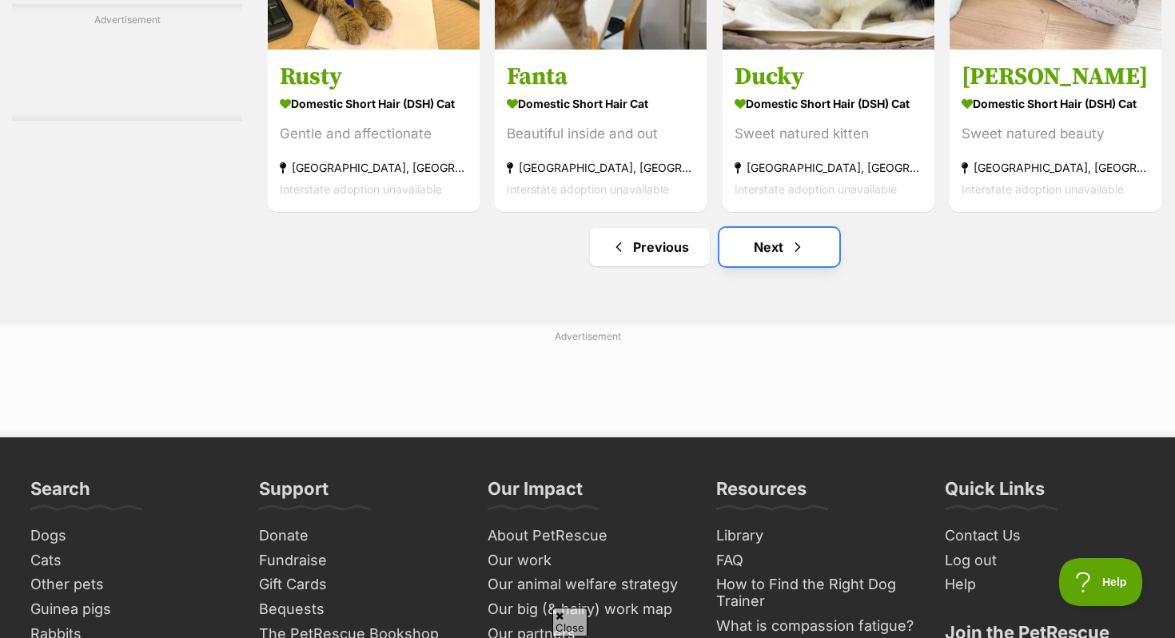
click at [766, 265] on link "Next" at bounding box center [779, 247] width 120 height 38
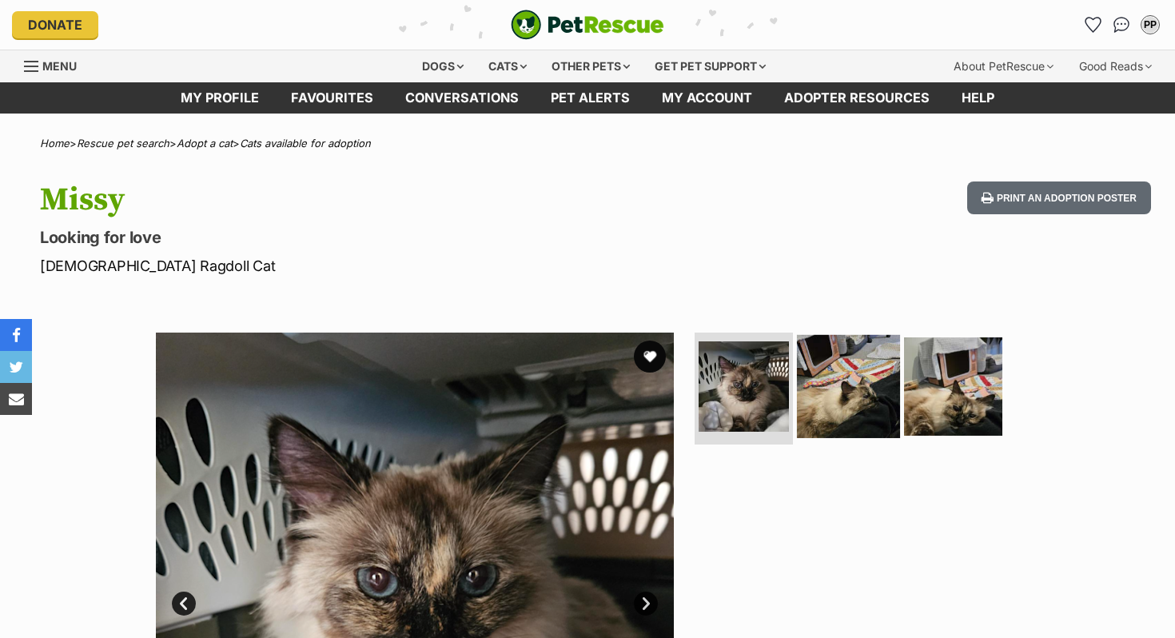
click at [883, 419] on img at bounding box center [848, 386] width 103 height 103
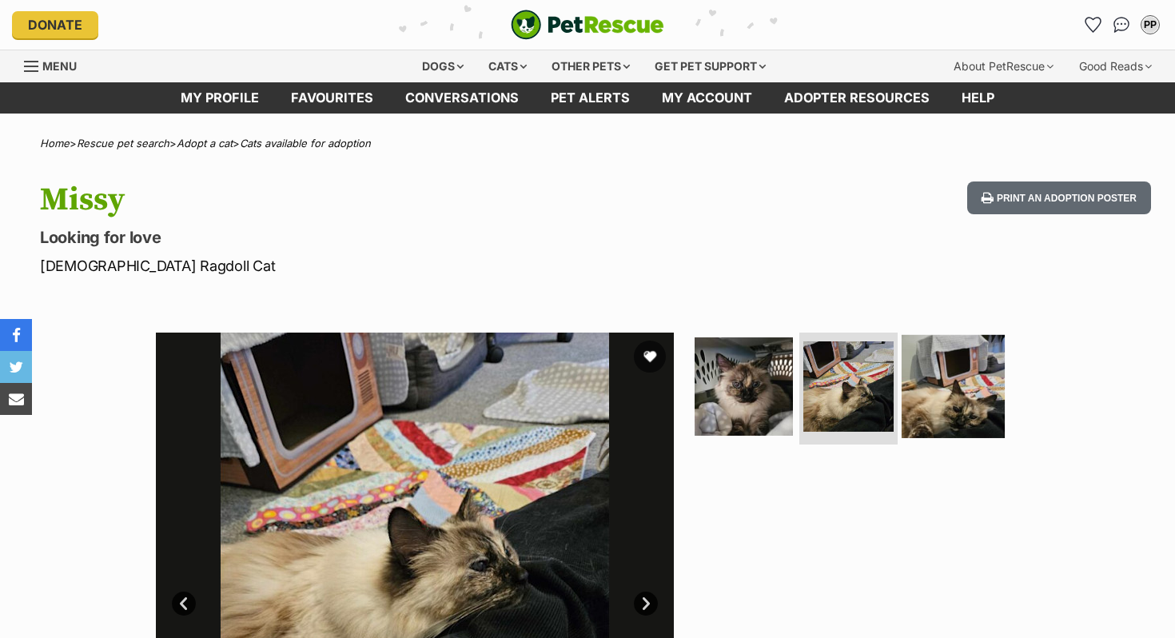
click at [944, 425] on img at bounding box center [952, 386] width 103 height 103
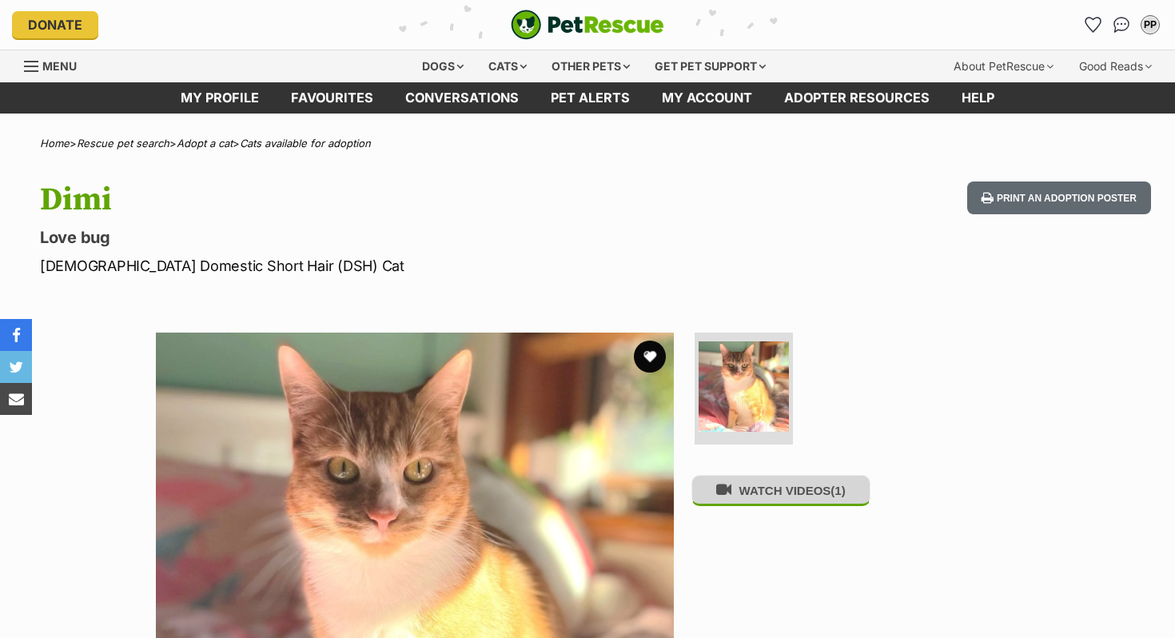
click at [797, 495] on button "WATCH VIDEOS (1)" at bounding box center [780, 490] width 179 height 31
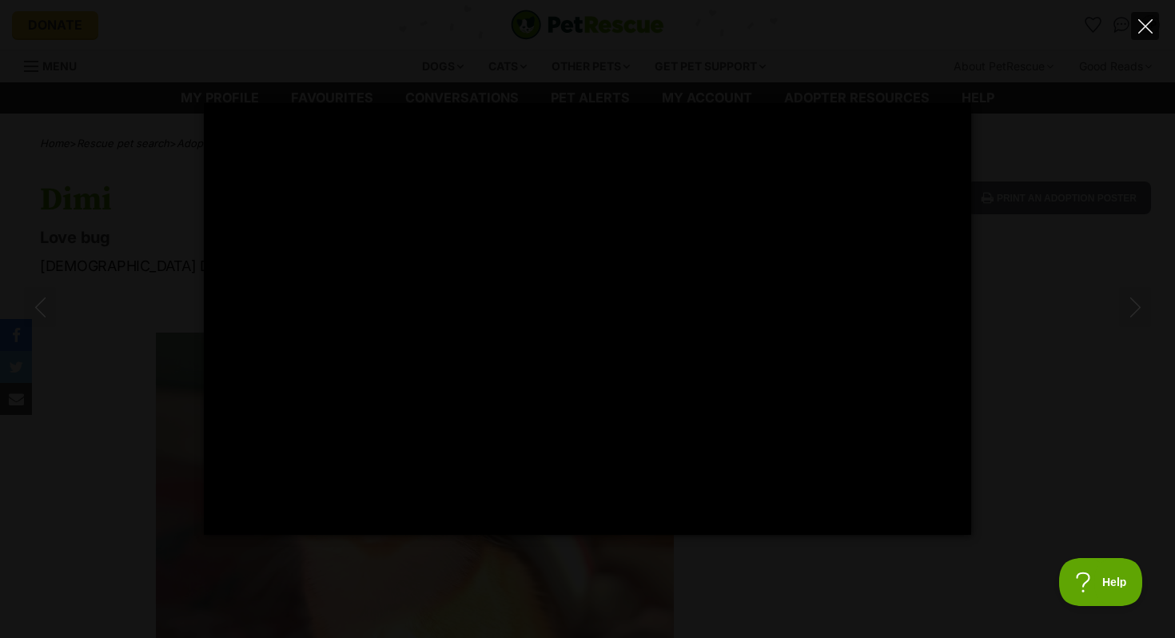
click at [1148, 29] on icon "Close" at bounding box center [1145, 26] width 14 height 14
type input "24.47"
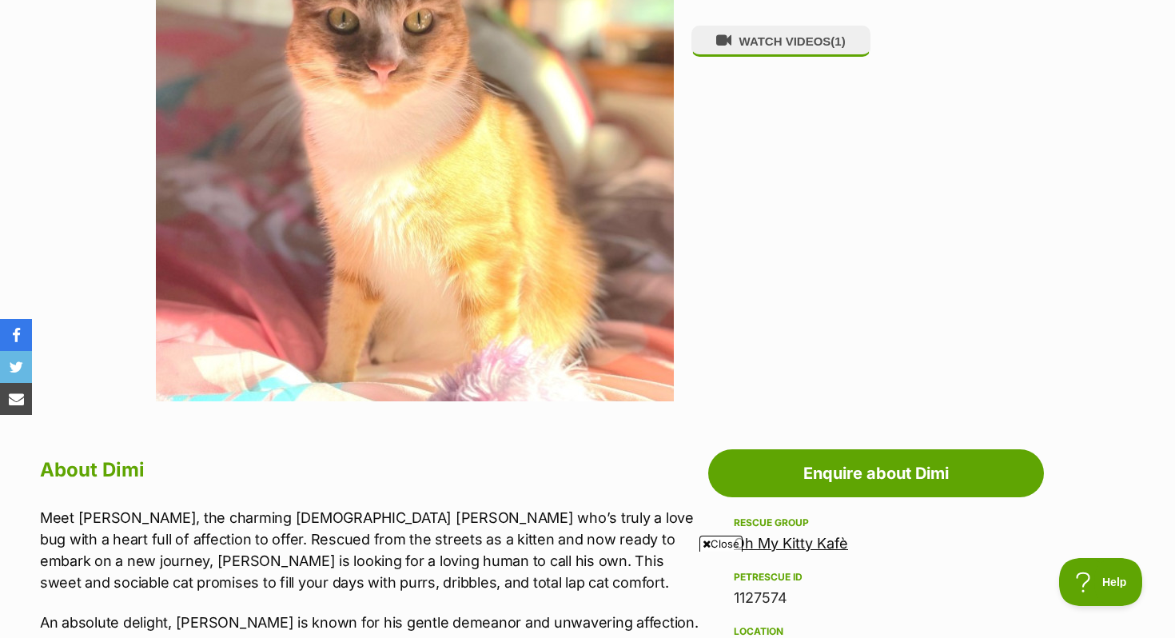
scroll to position [446, 0]
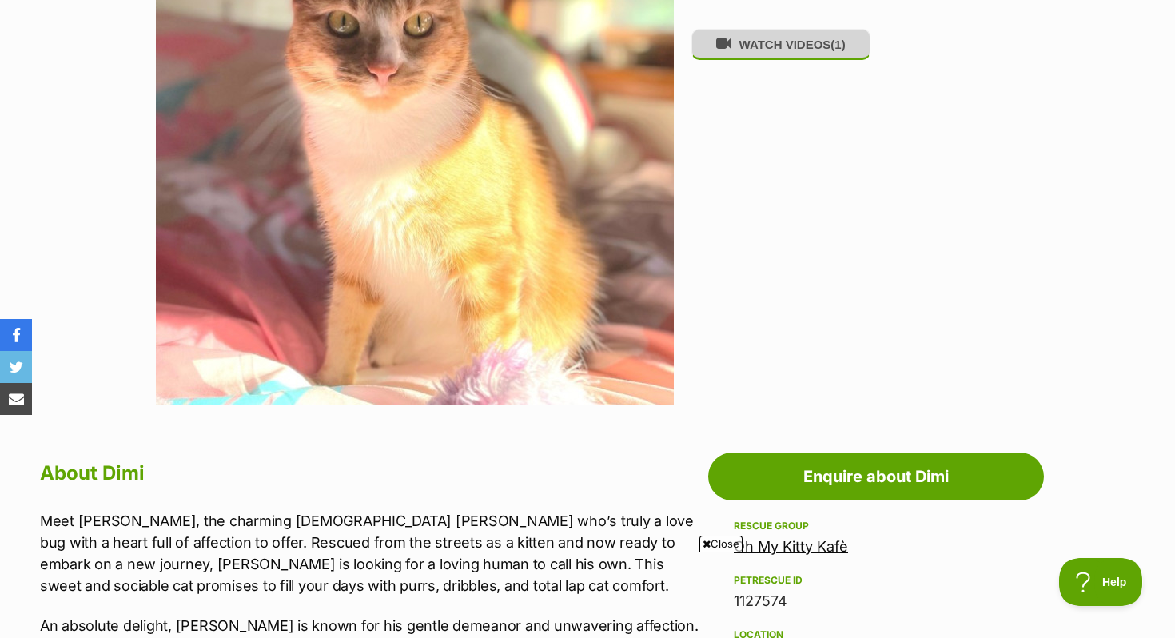
click at [766, 52] on button "WATCH VIDEOS (1)" at bounding box center [780, 44] width 179 height 31
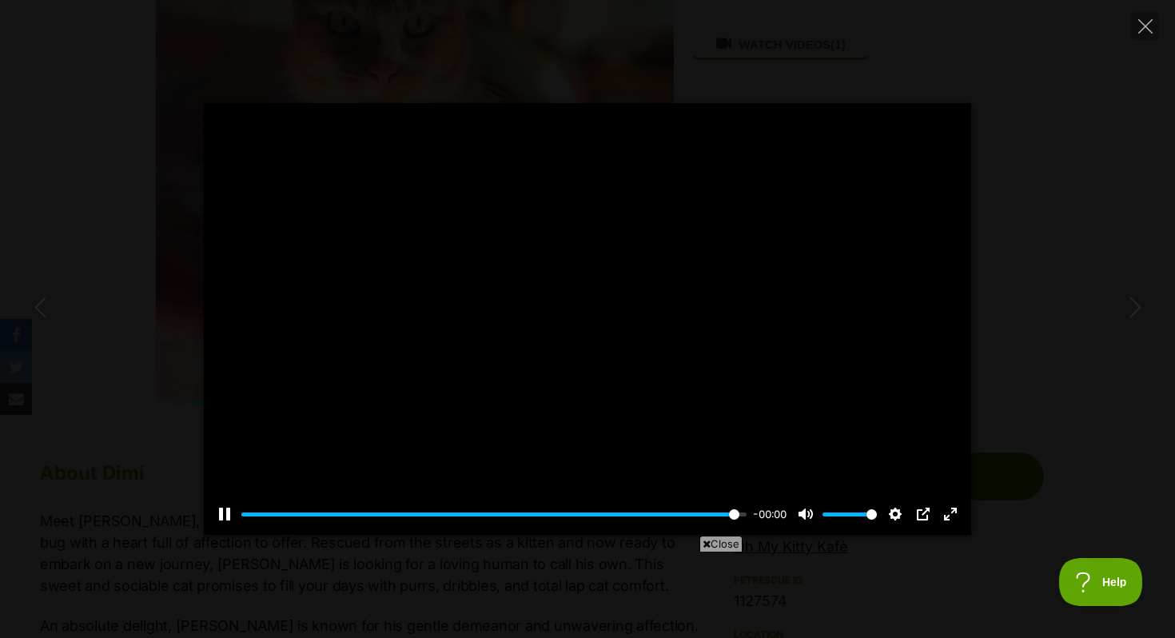
type input "100"
click at [1152, 27] on button "Close" at bounding box center [1145, 26] width 28 height 28
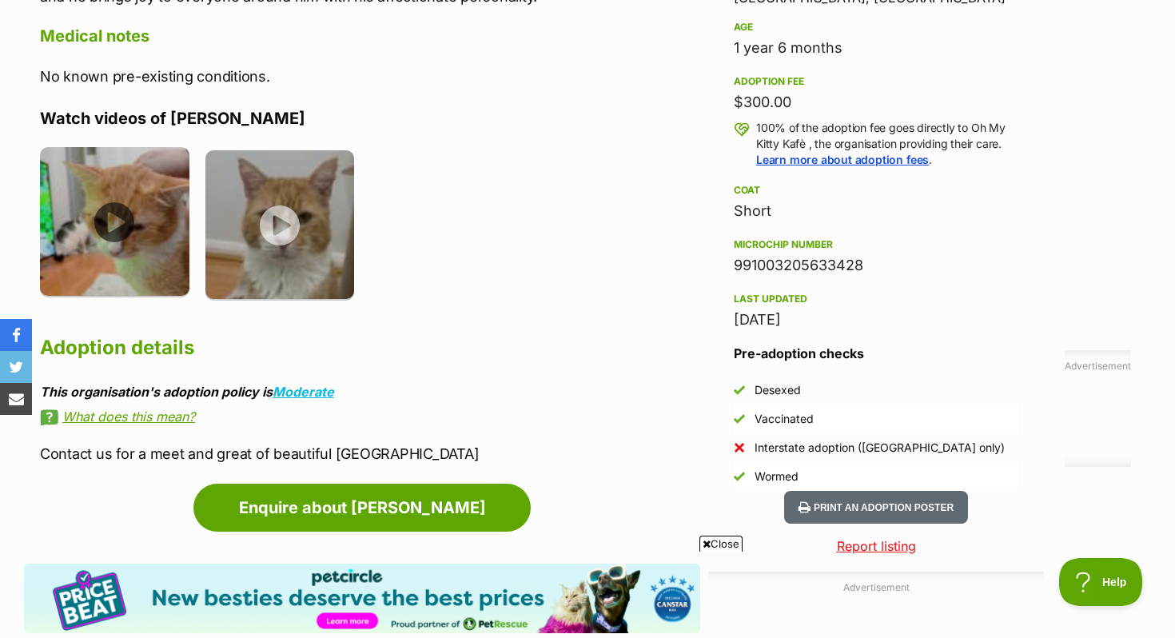
click at [186, 231] on img at bounding box center [114, 221] width 149 height 149
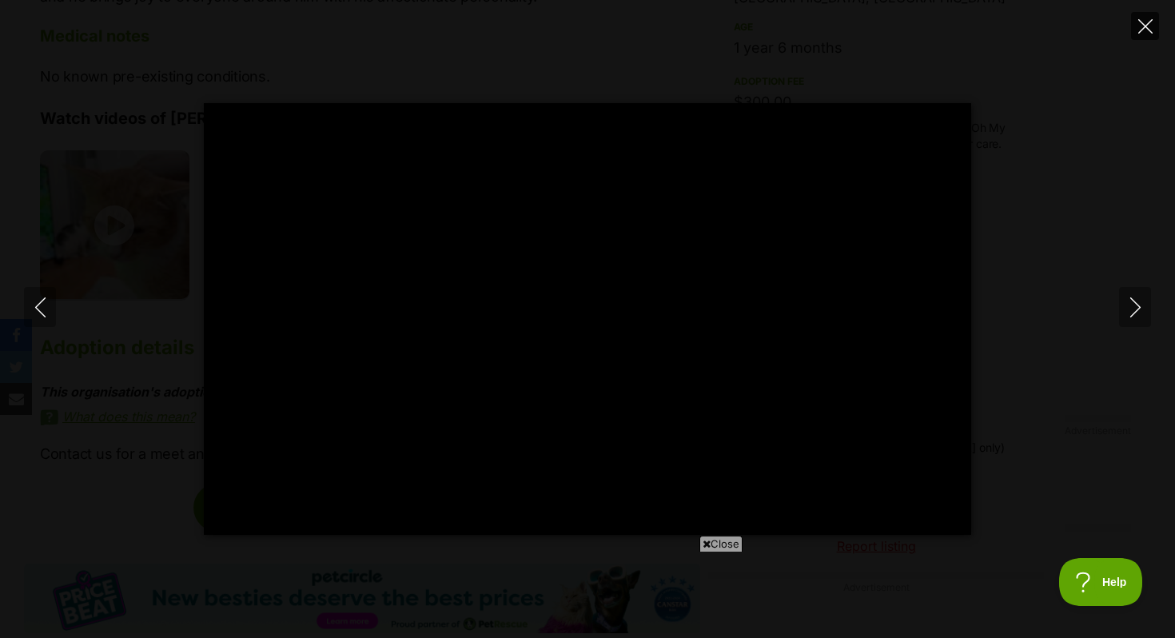
click at [1145, 26] on icon "Close" at bounding box center [1145, 26] width 14 height 14
type input "31.61"
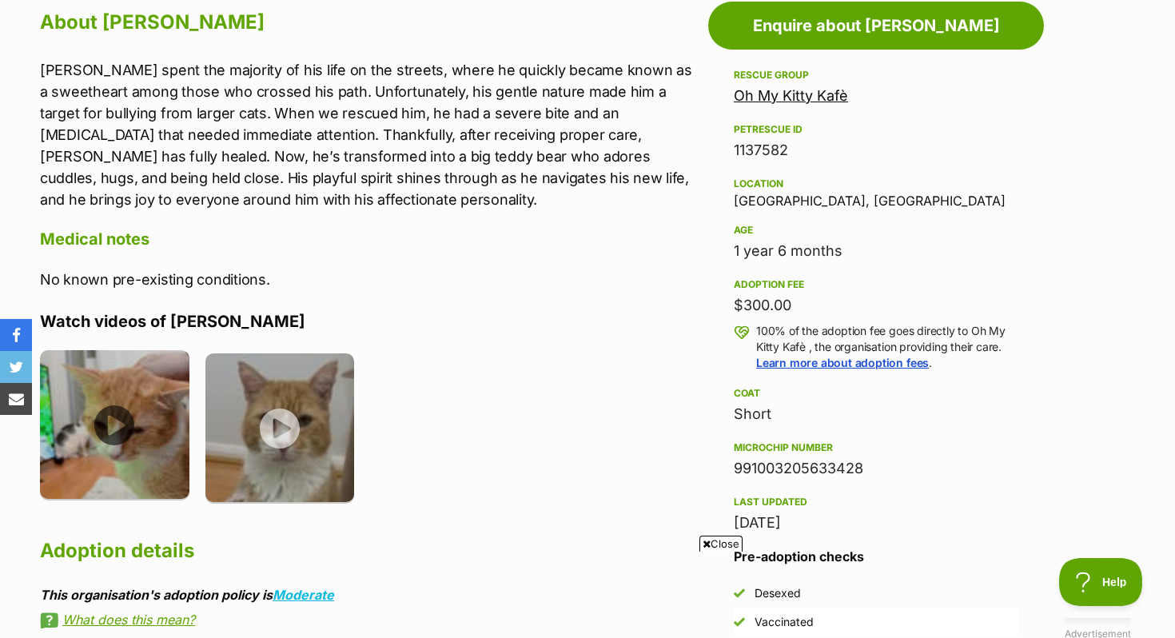
click at [110, 382] on img at bounding box center [114, 424] width 149 height 149
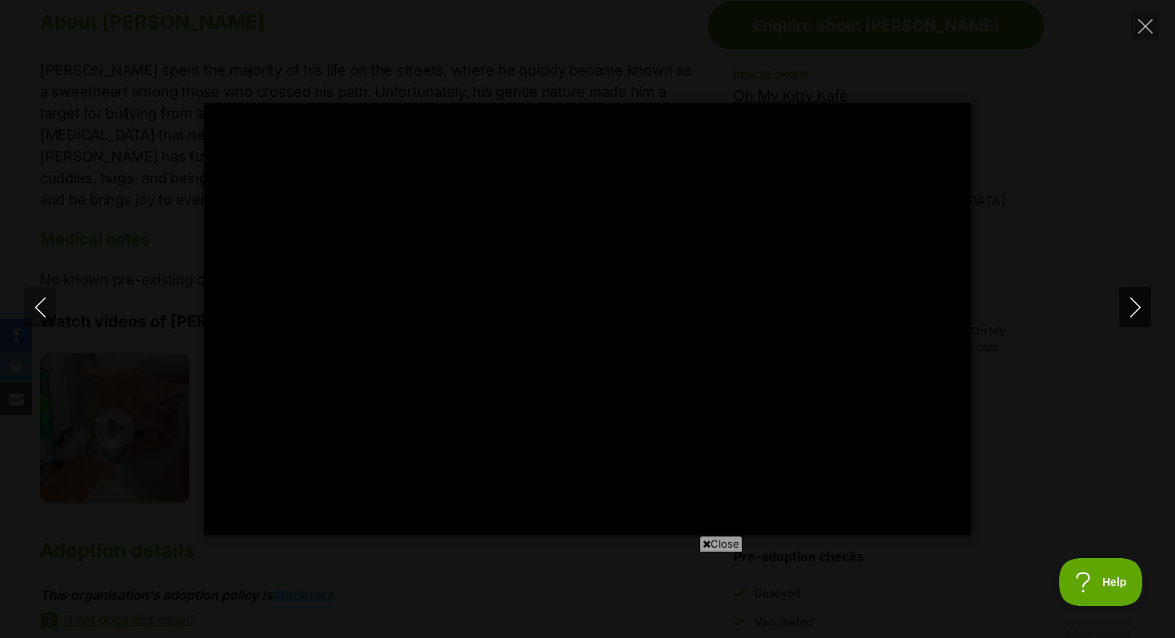
click at [1131, 293] on button "Next" at bounding box center [1135, 307] width 32 height 40
type input "5.95"
type input "100"
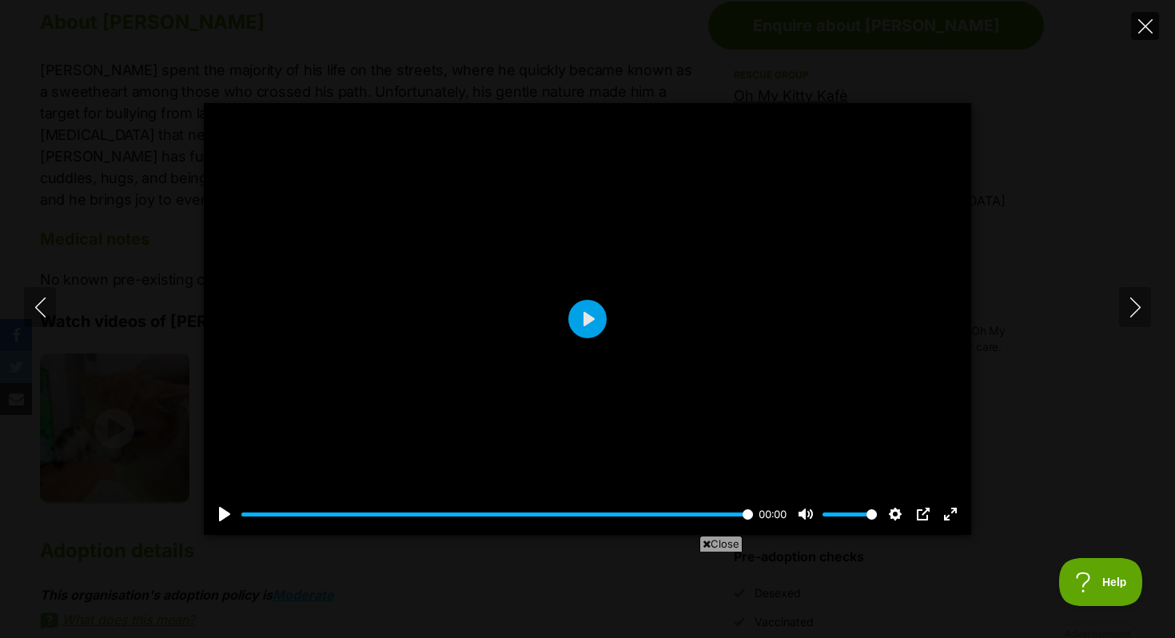
click at [1152, 26] on button "Close" at bounding box center [1145, 26] width 28 height 28
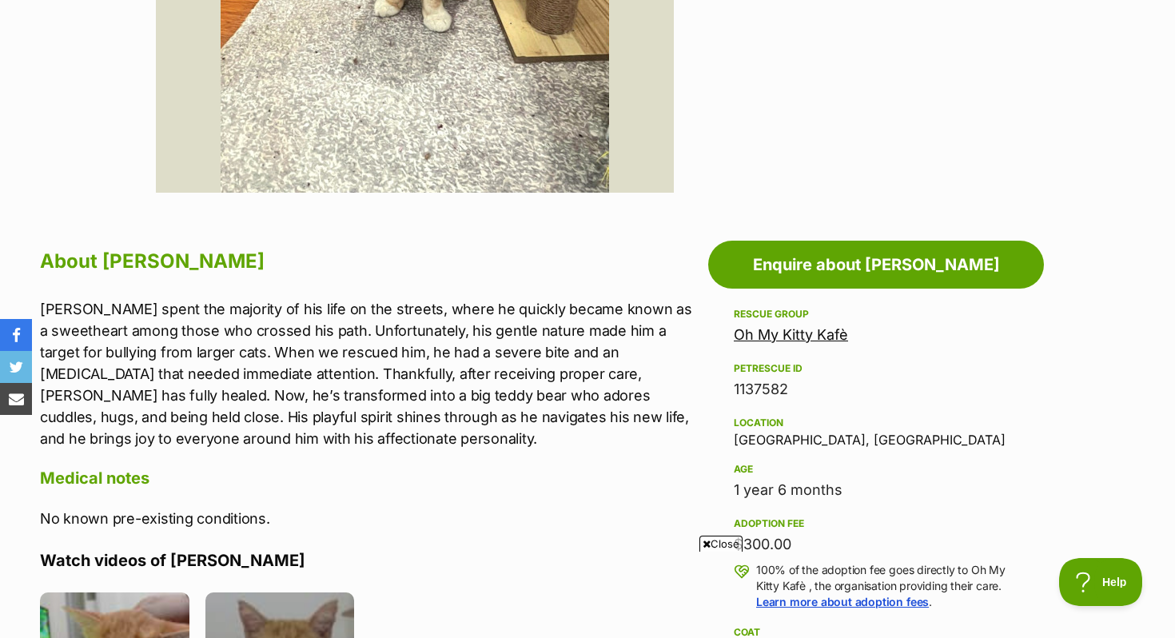
scroll to position [655, 0]
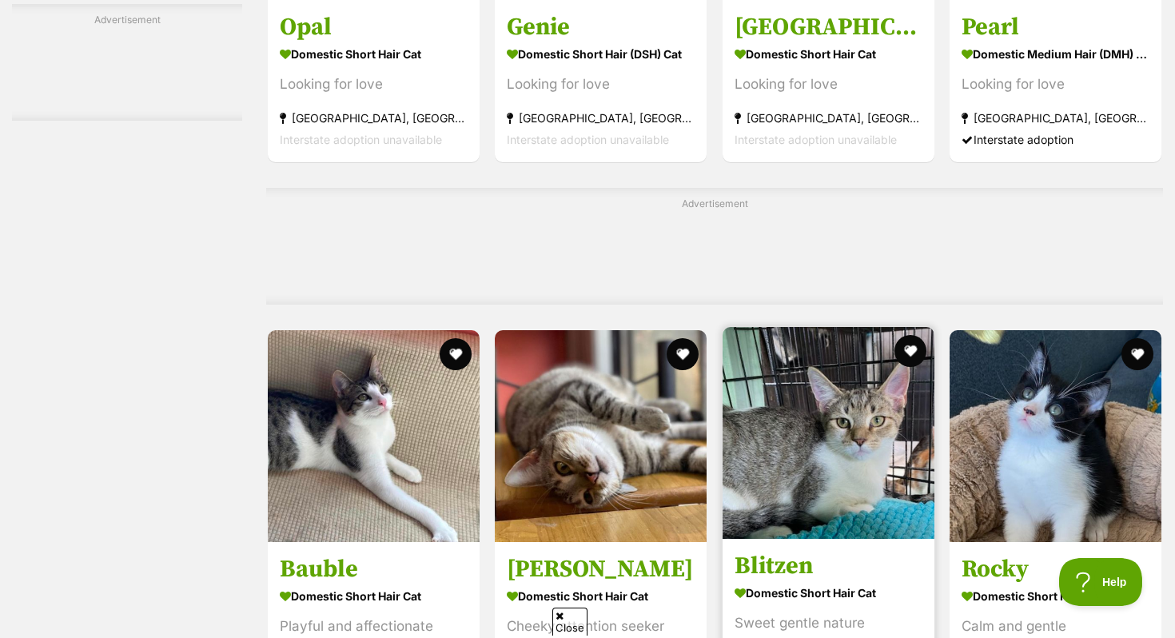
scroll to position [6143, 0]
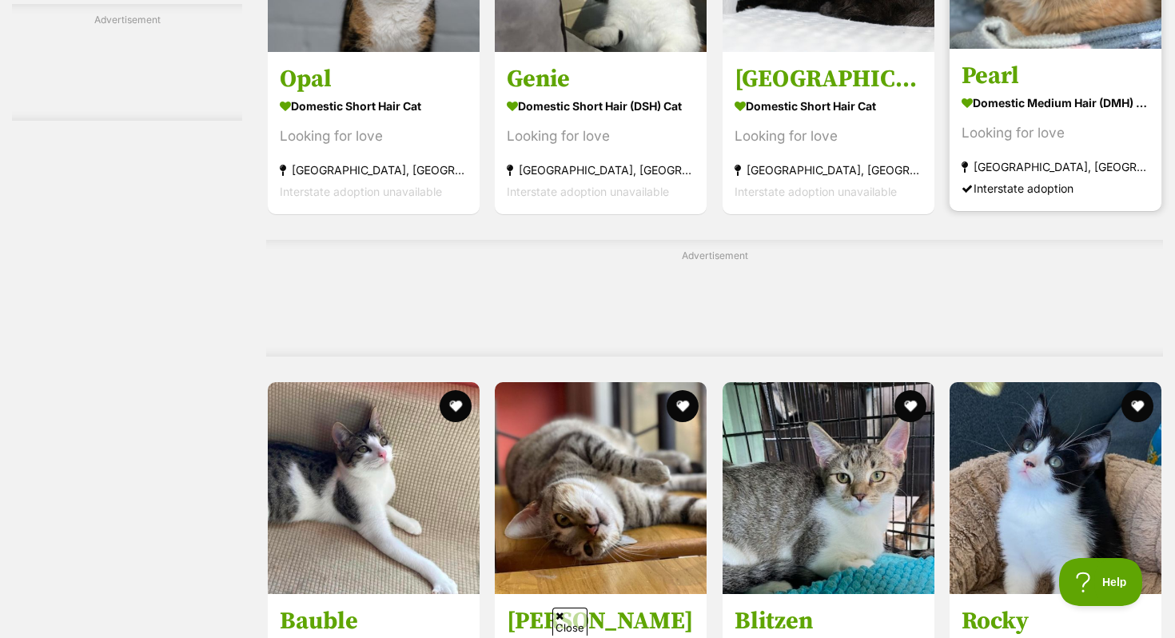
click at [1059, 91] on h3 "Pearl" at bounding box center [1055, 76] width 188 height 30
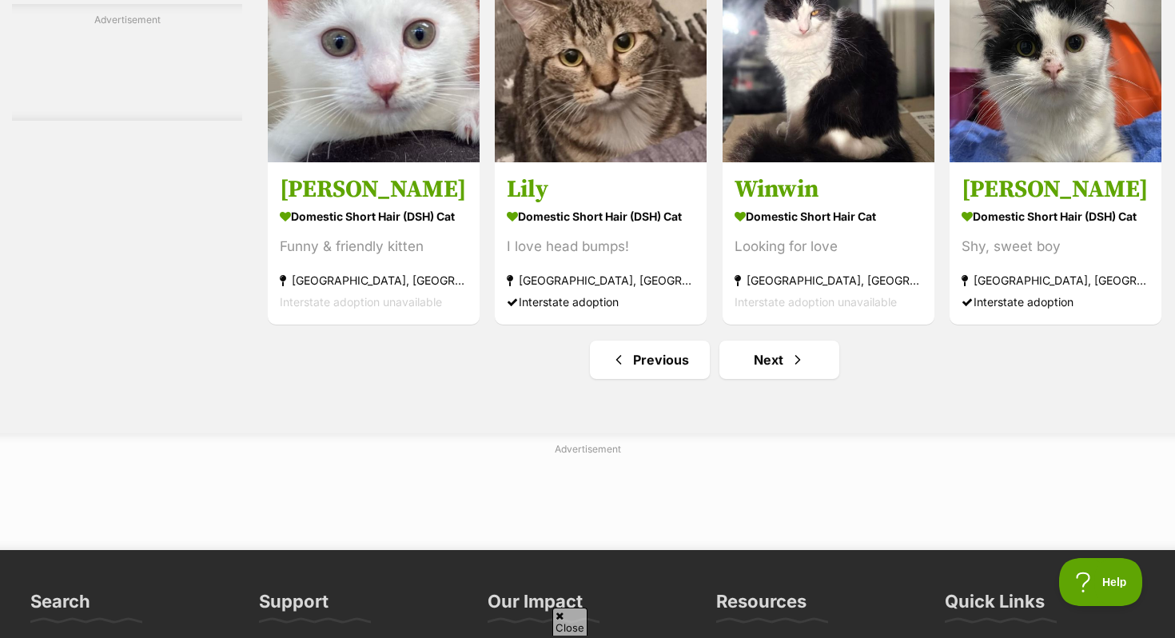
scroll to position [7507, 0]
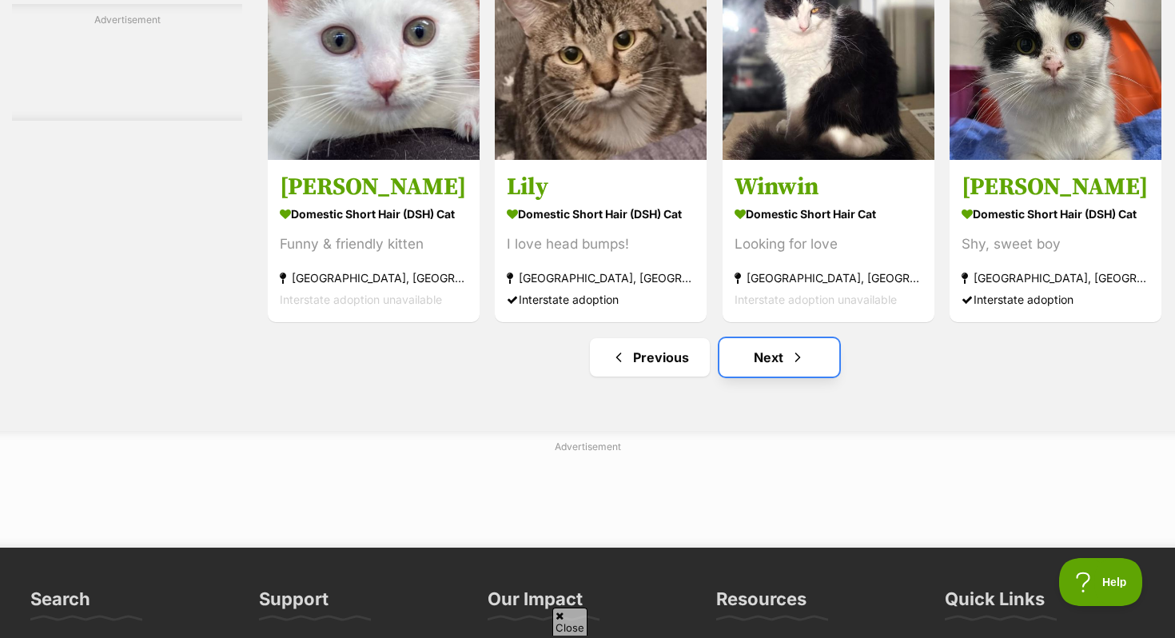
click at [777, 375] on link "Next" at bounding box center [779, 357] width 120 height 38
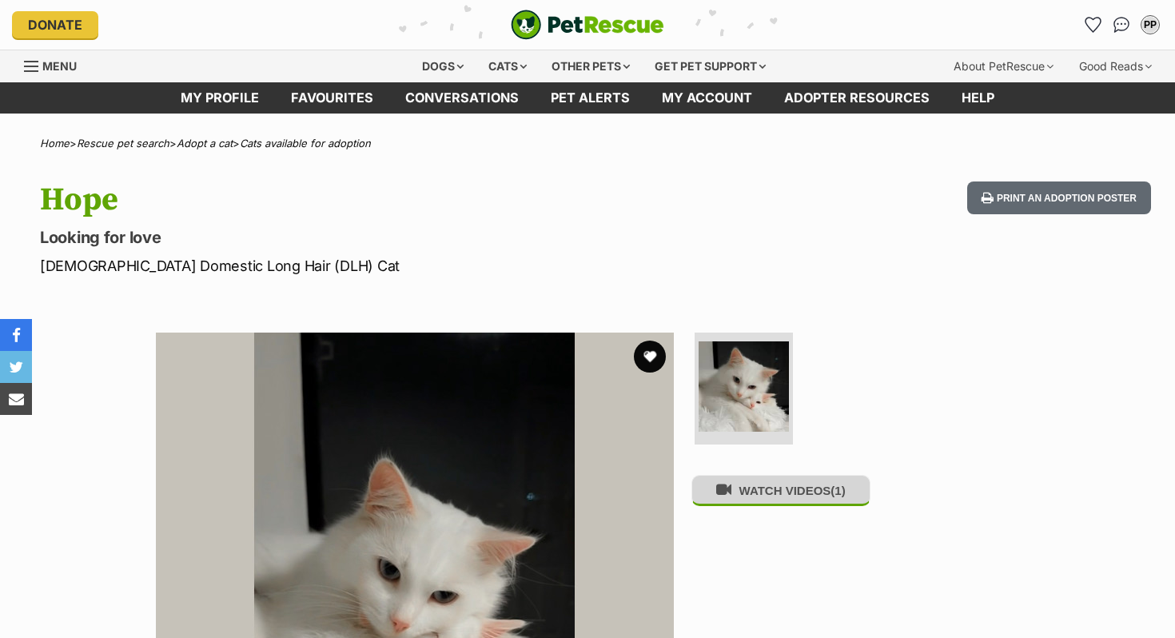
click at [754, 504] on button "WATCH VIDEOS (1)" at bounding box center [780, 490] width 179 height 31
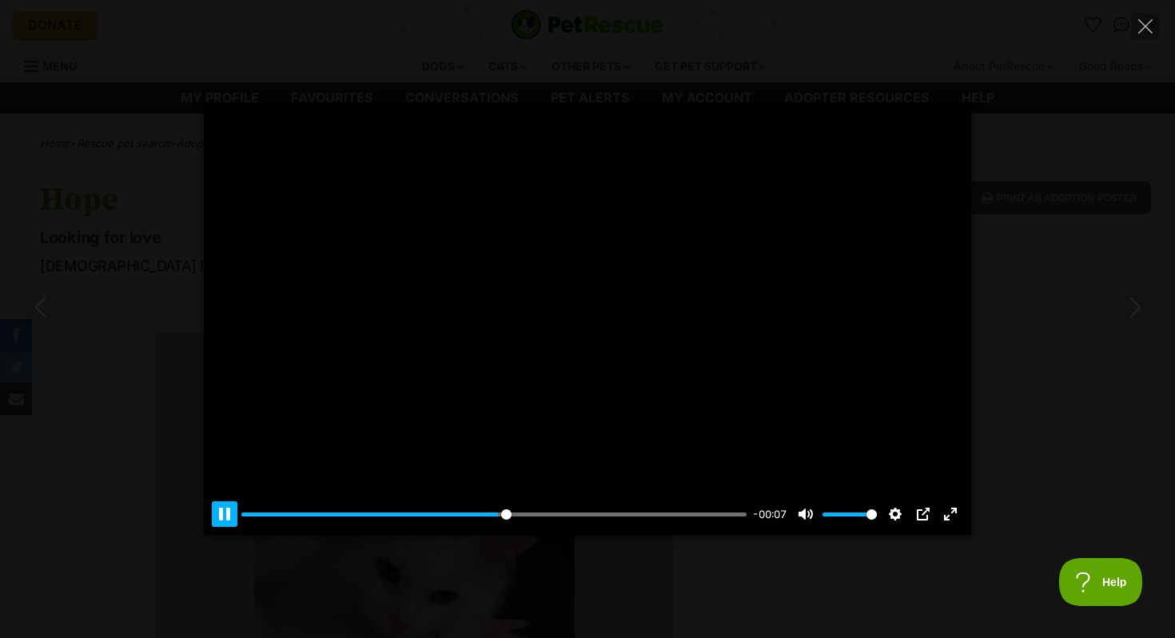
click at [225, 525] on button "Pause Play" at bounding box center [225, 514] width 26 height 26
click at [604, 324] on button "Play" at bounding box center [587, 319] width 38 height 38
click at [283, 509] on input "Seek" at bounding box center [493, 514] width 505 height 15
click at [594, 265] on div at bounding box center [587, 318] width 767 height 431
type input "32.15"
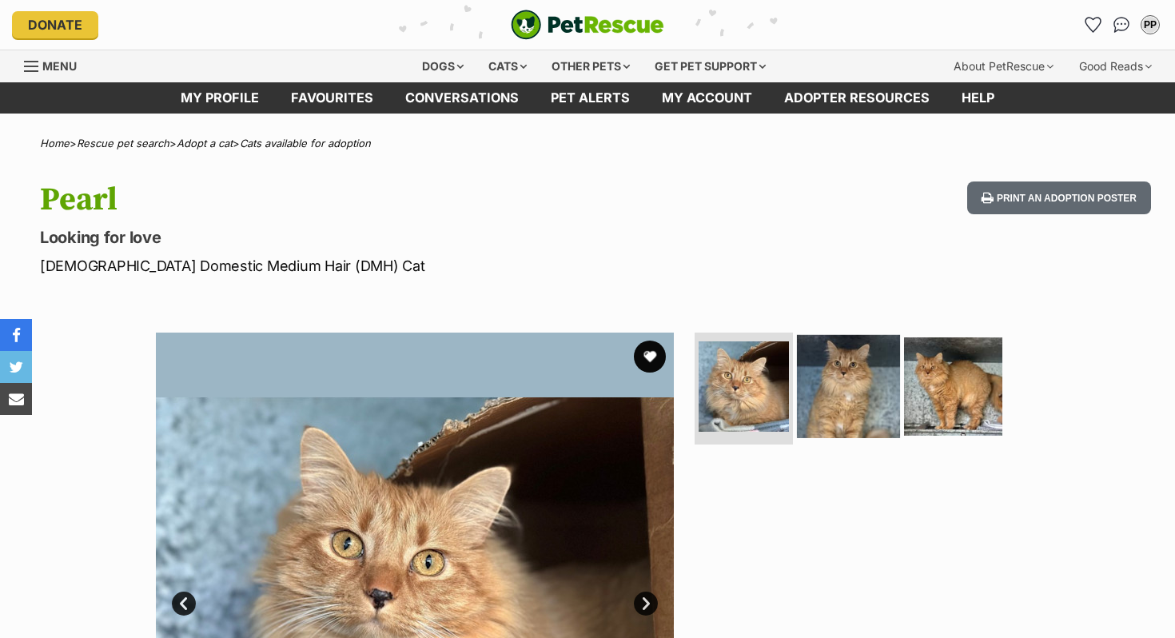
click at [846, 378] on img at bounding box center [848, 386] width 103 height 103
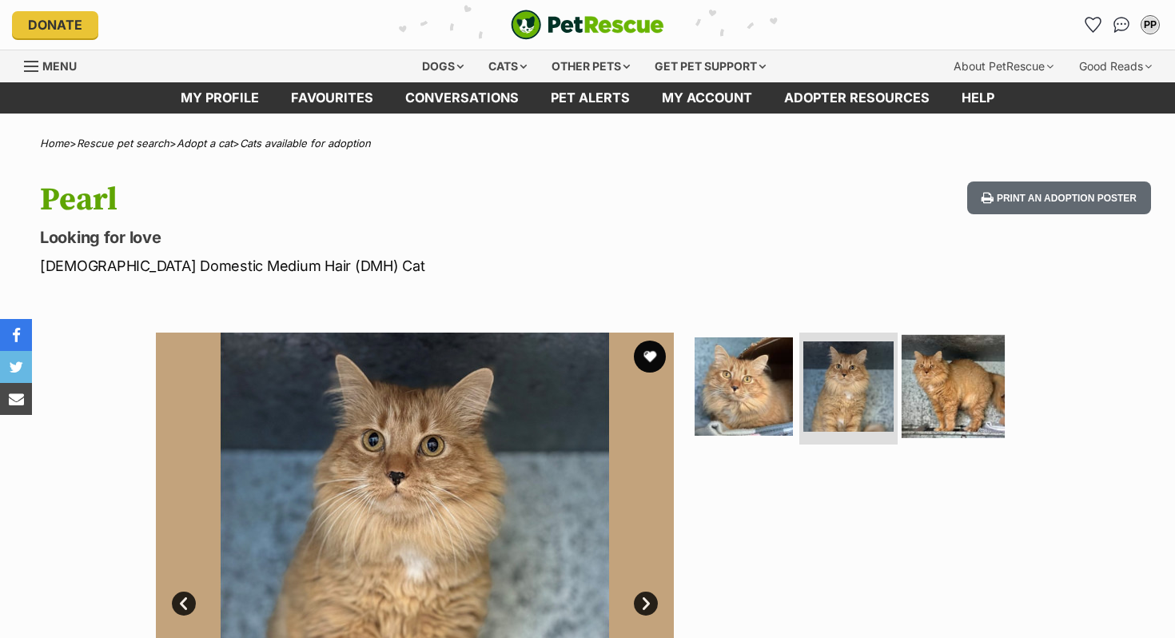
click at [952, 380] on img at bounding box center [952, 386] width 103 height 103
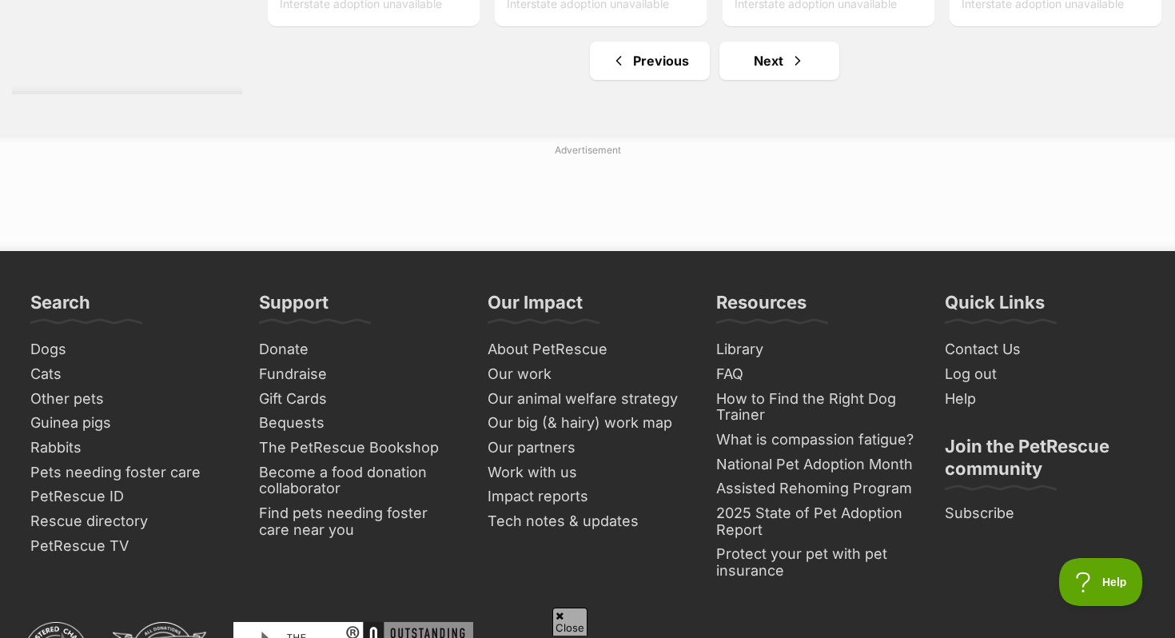
scroll to position [8215, 0]
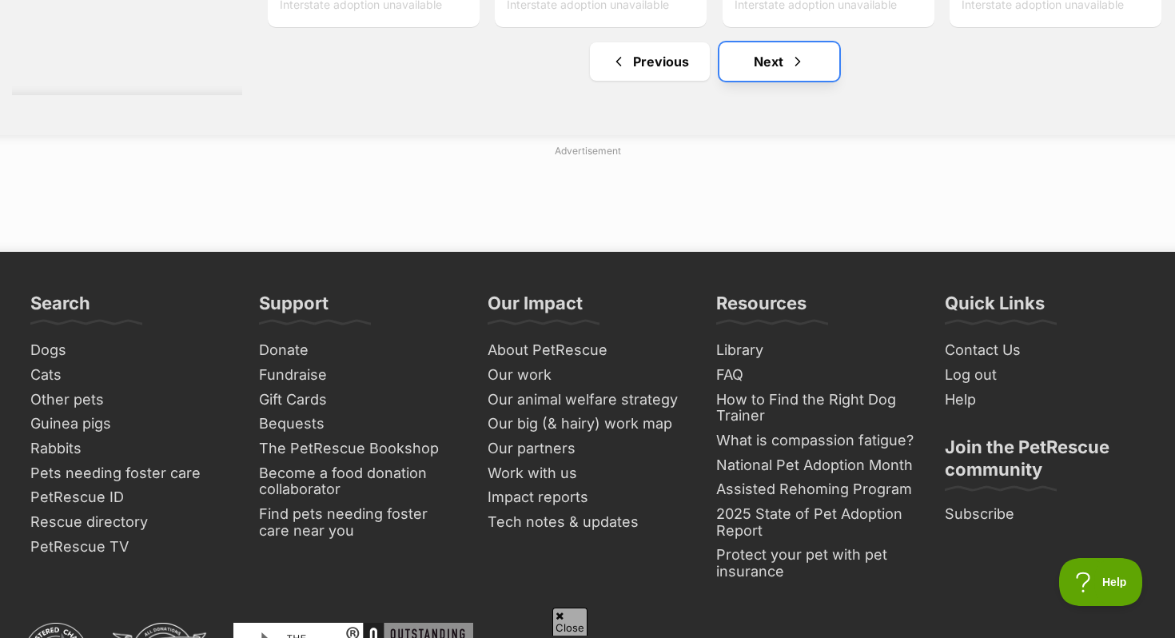
click at [753, 81] on link "Next" at bounding box center [779, 61] width 120 height 38
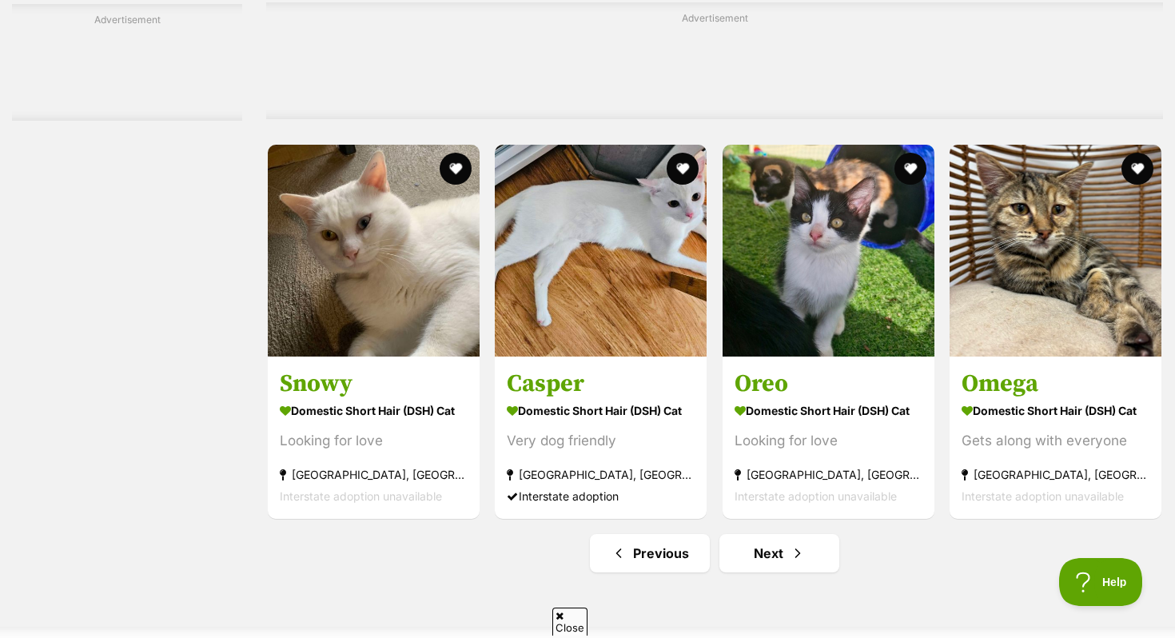
scroll to position [7729, 0]
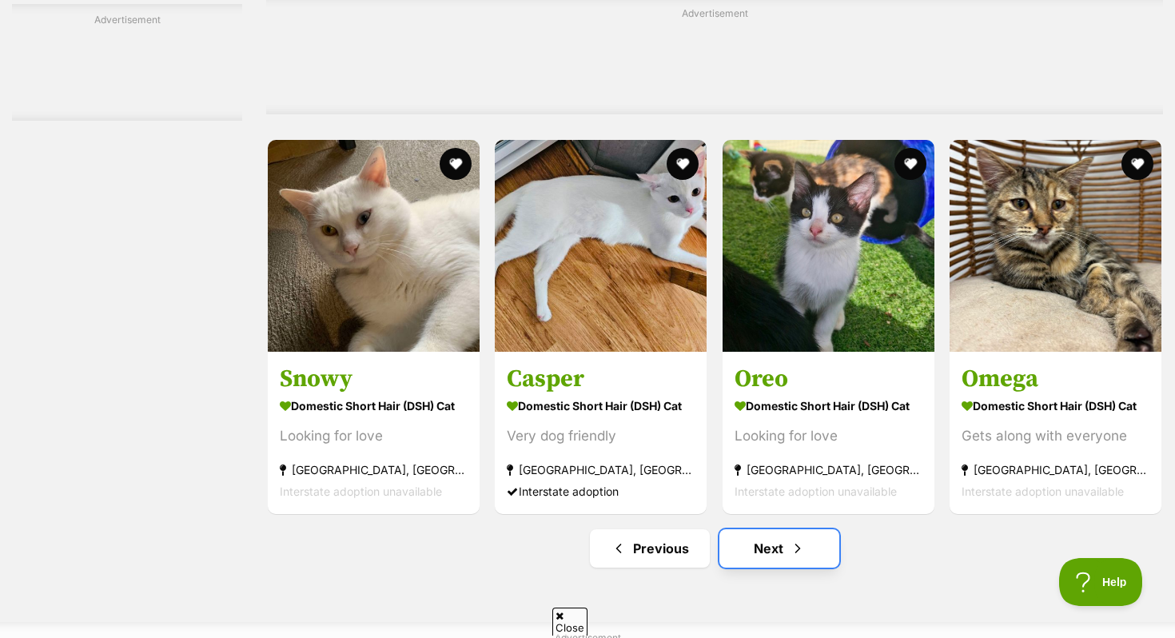
click at [757, 567] on link "Next" at bounding box center [779, 548] width 120 height 38
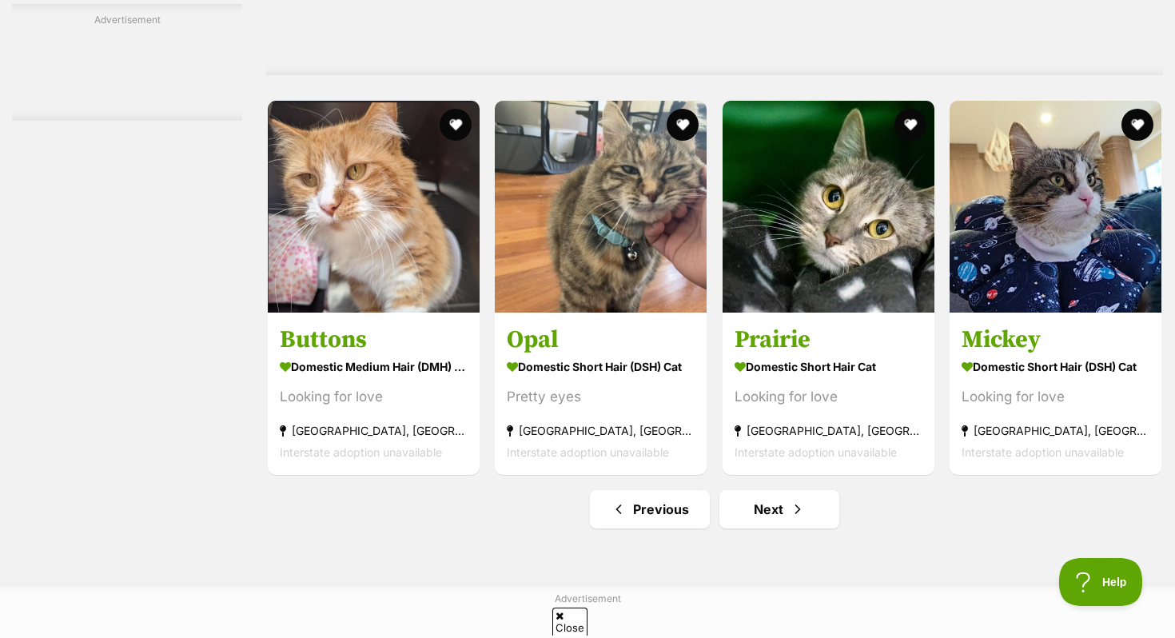
scroll to position [7617, 0]
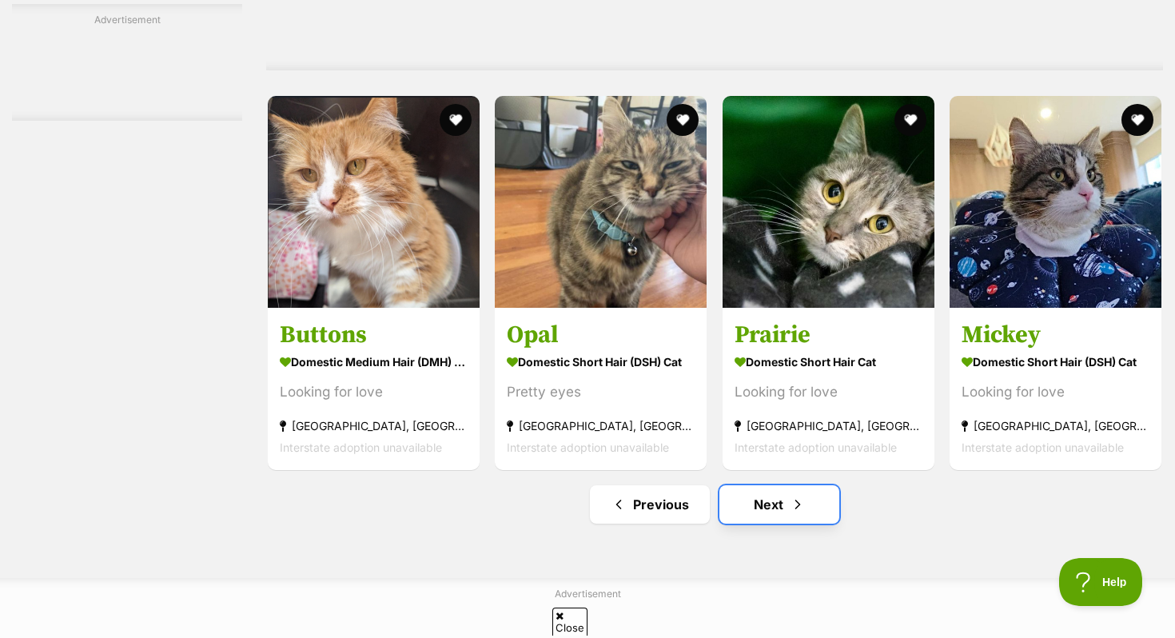
click at [755, 523] on link "Next" at bounding box center [779, 504] width 120 height 38
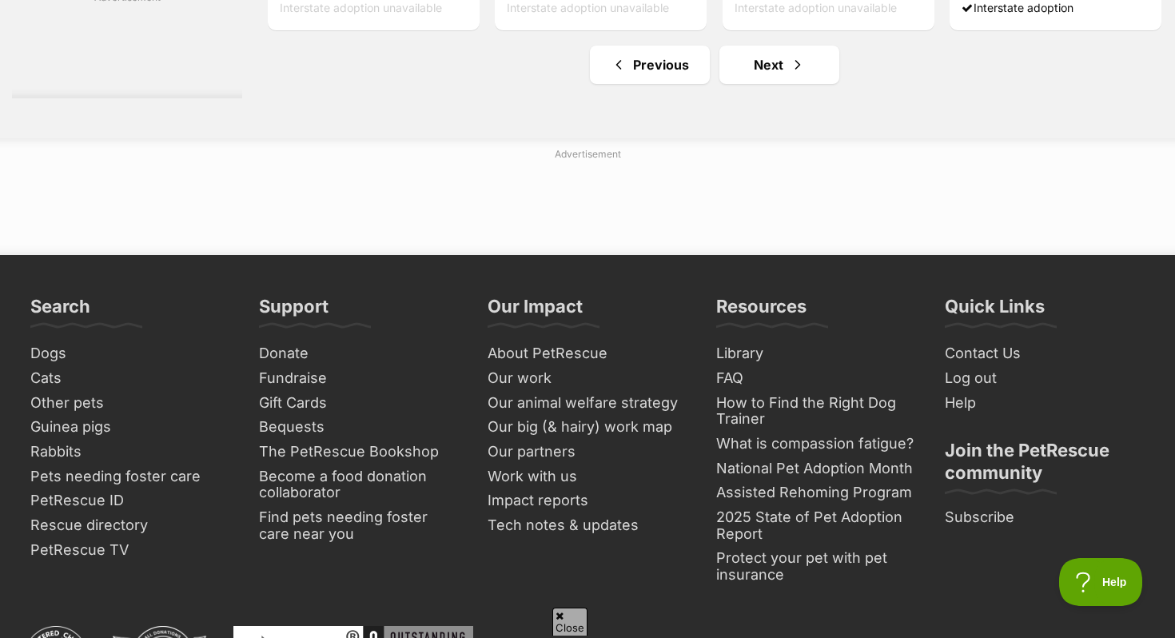
scroll to position [8153, 0]
